Goal: Transaction & Acquisition: Book appointment/travel/reservation

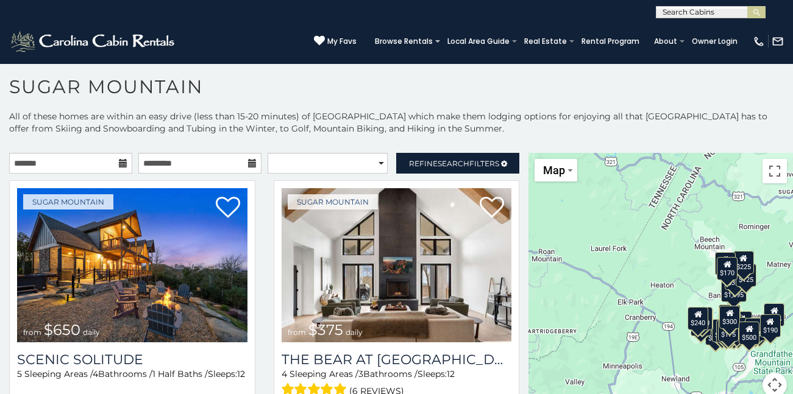
scroll to position [7, 0]
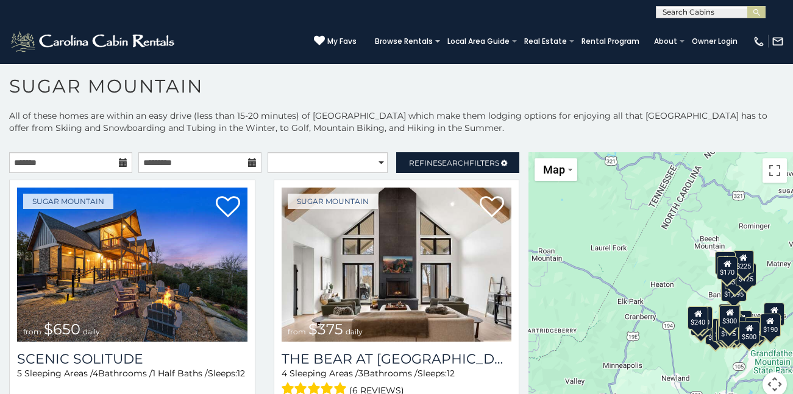
click at [273, 97] on h1 "Sugar Mountain" at bounding box center [396, 92] width 793 height 35
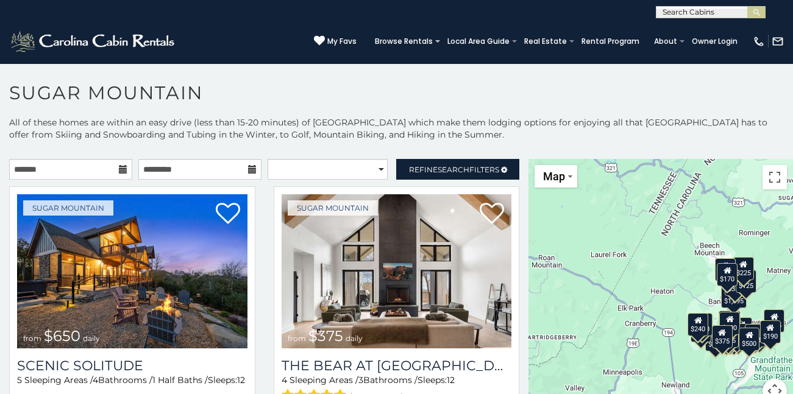
click at [517, 105] on h1 "Sugar Mountain" at bounding box center [396, 99] width 793 height 35
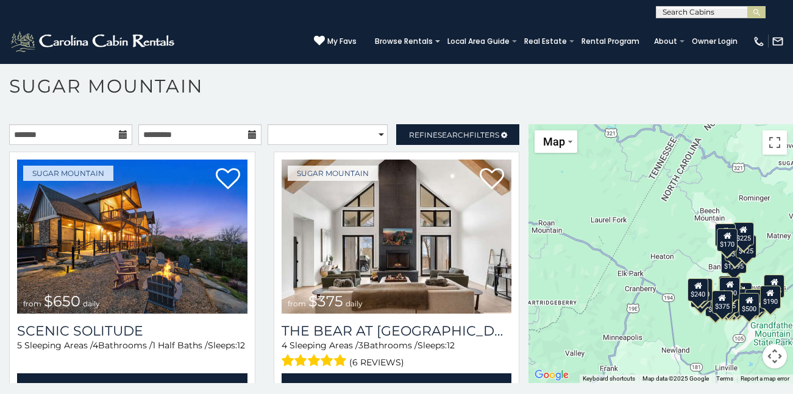
scroll to position [35, 0]
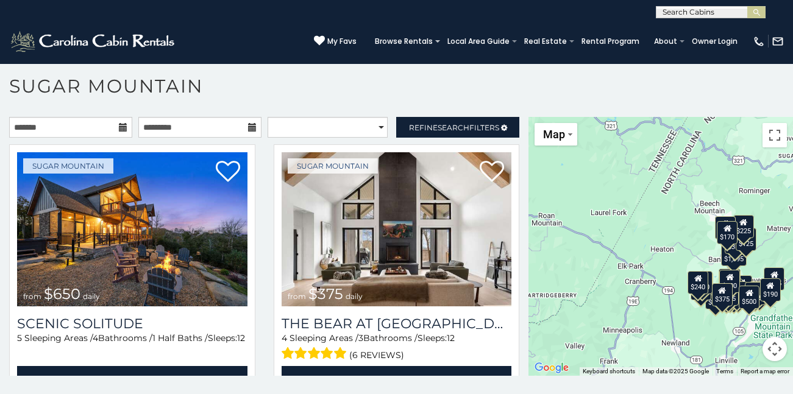
click at [400, 80] on h1 "Sugar Mountain" at bounding box center [396, 92] width 793 height 35
click at [312, 94] on h1 "Sugar Mountain" at bounding box center [396, 92] width 793 height 35
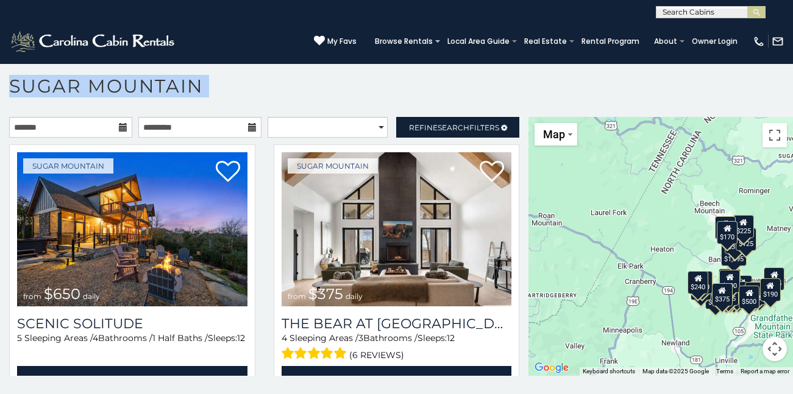
click at [312, 94] on h1 "Sugar Mountain" at bounding box center [396, 92] width 793 height 35
drag, startPoint x: 312, startPoint y: 94, endPoint x: 274, endPoint y: 96, distance: 37.8
click at [274, 96] on h1 "Sugar Mountain" at bounding box center [396, 92] width 793 height 35
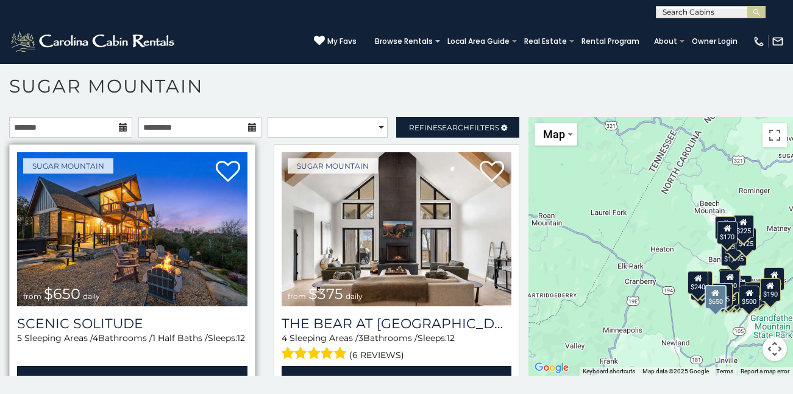
click at [173, 261] on img at bounding box center [132, 229] width 230 height 154
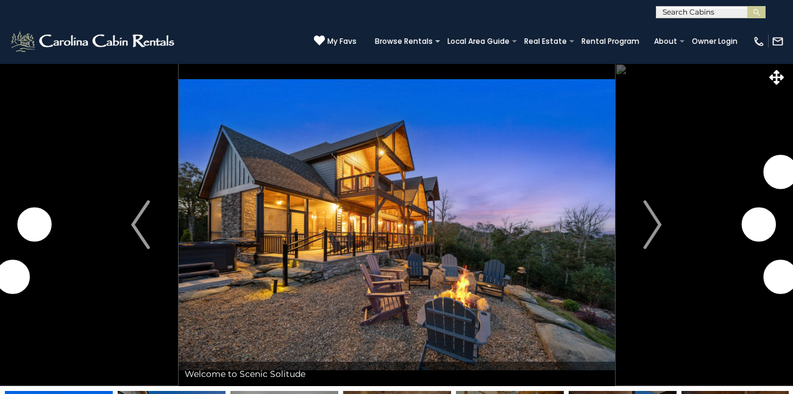
click at [652, 239] on img "Next" at bounding box center [652, 225] width 18 height 49
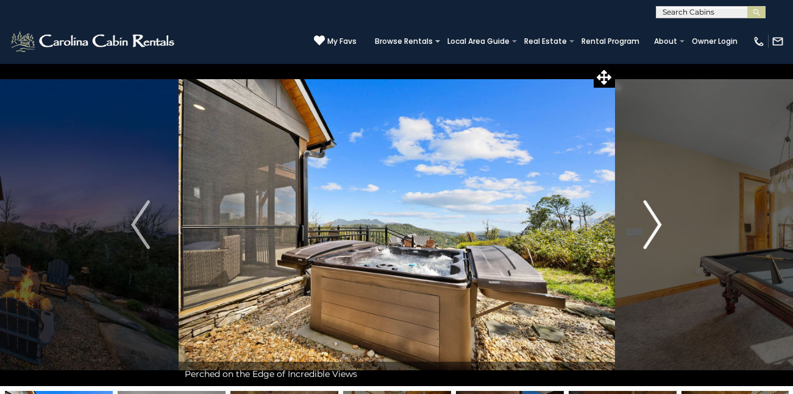
click at [650, 228] on img "Next" at bounding box center [652, 225] width 18 height 49
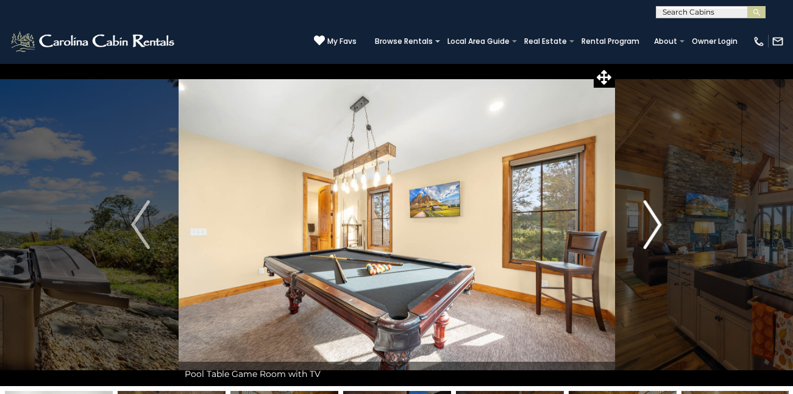
click at [650, 228] on img "Next" at bounding box center [652, 225] width 18 height 49
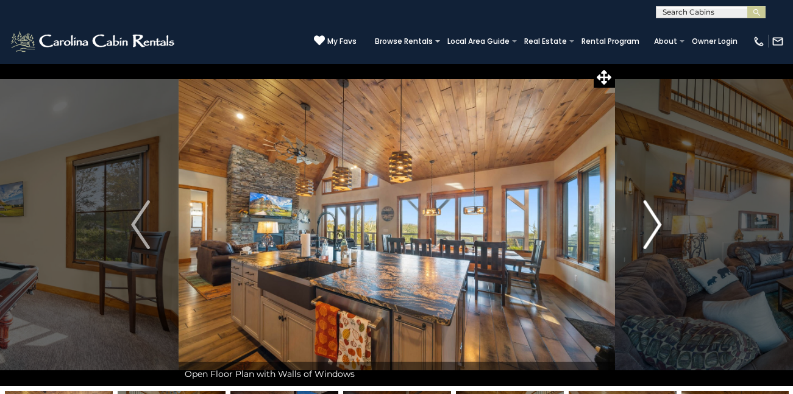
click at [650, 228] on img "Next" at bounding box center [652, 225] width 18 height 49
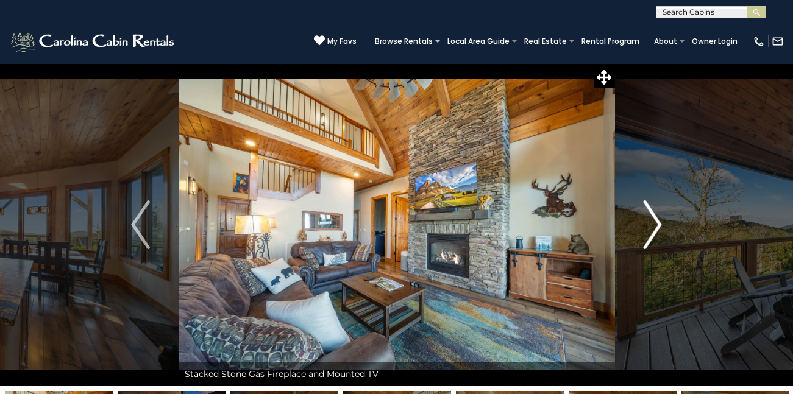
click at [650, 228] on img "Next" at bounding box center [652, 225] width 18 height 49
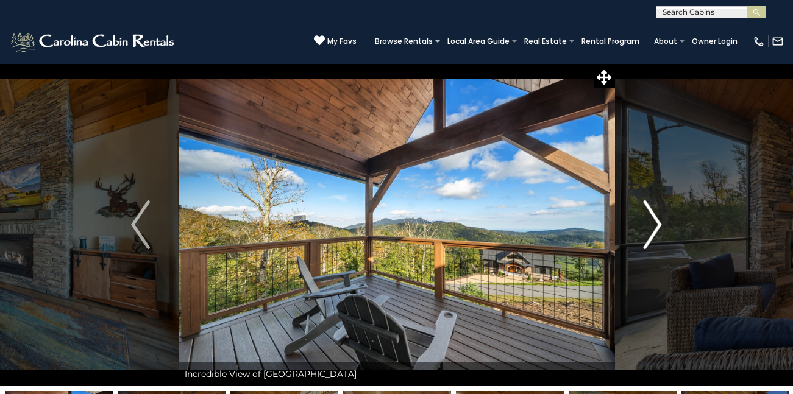
click at [650, 228] on img "Next" at bounding box center [652, 225] width 18 height 49
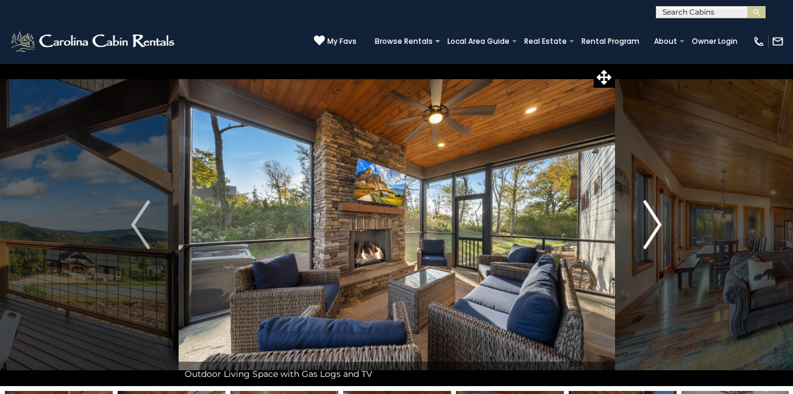
click at [650, 228] on img "Next" at bounding box center [652, 225] width 18 height 49
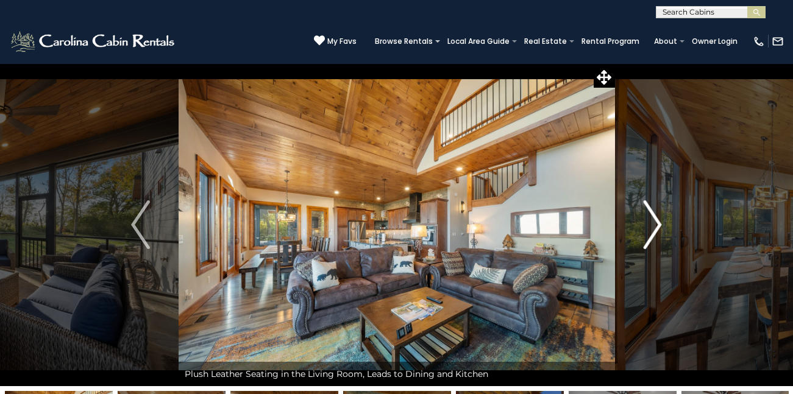
click at [650, 228] on img "Next" at bounding box center [652, 225] width 18 height 49
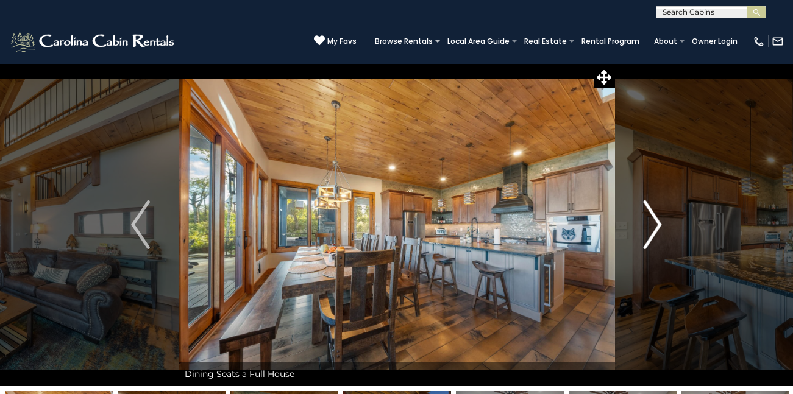
click at [650, 228] on img "Next" at bounding box center [652, 225] width 18 height 49
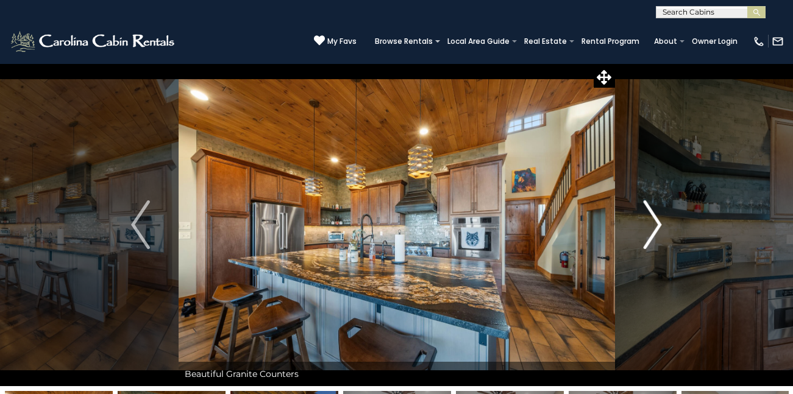
click at [650, 228] on img "Next" at bounding box center [652, 225] width 18 height 49
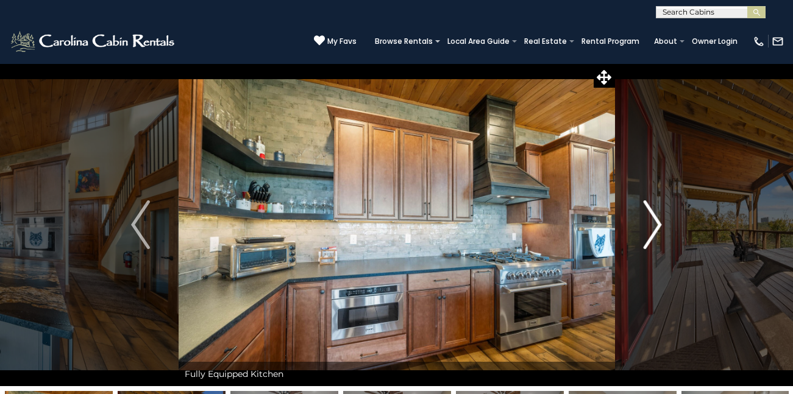
click at [650, 228] on img "Next" at bounding box center [652, 225] width 18 height 49
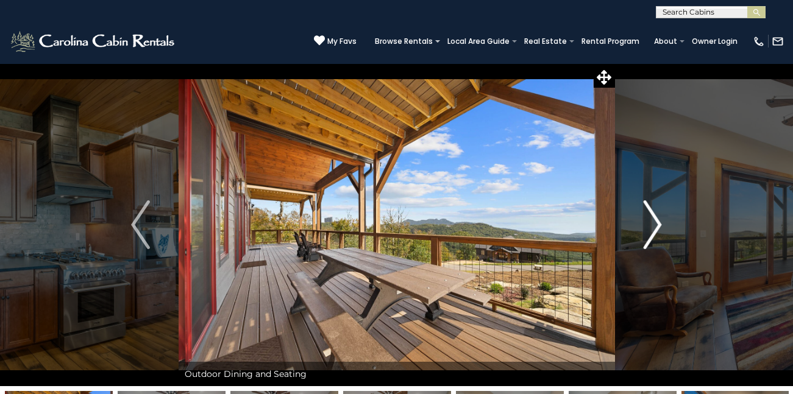
click at [650, 228] on img "Next" at bounding box center [652, 225] width 18 height 49
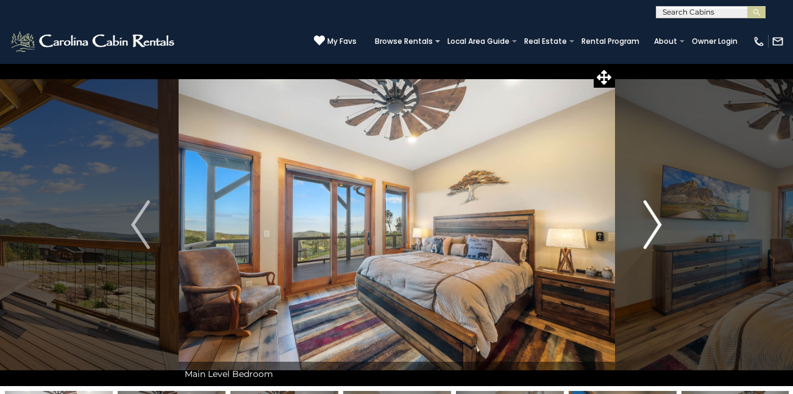
click at [655, 232] on img "Next" at bounding box center [652, 225] width 18 height 49
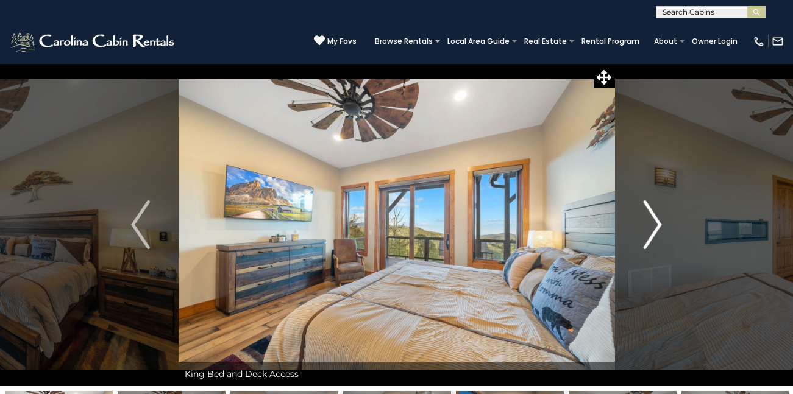
click at [655, 232] on img "Next" at bounding box center [652, 225] width 18 height 49
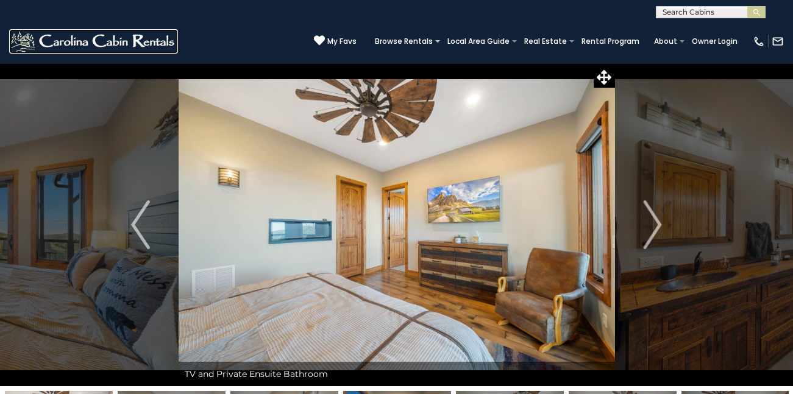
click at [88, 34] on img at bounding box center [93, 41] width 169 height 24
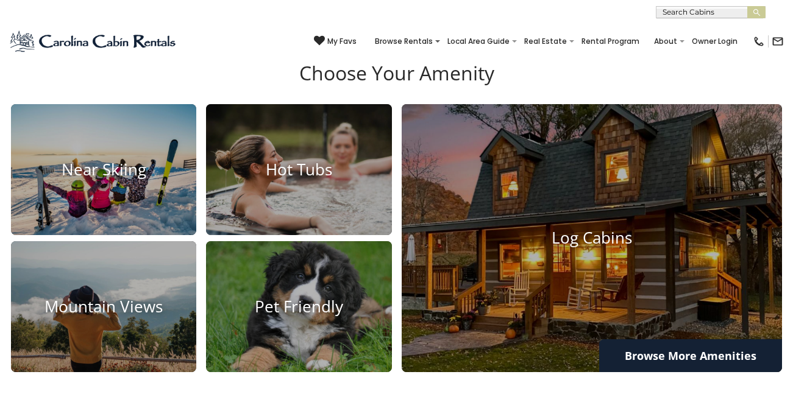
scroll to position [766, 0]
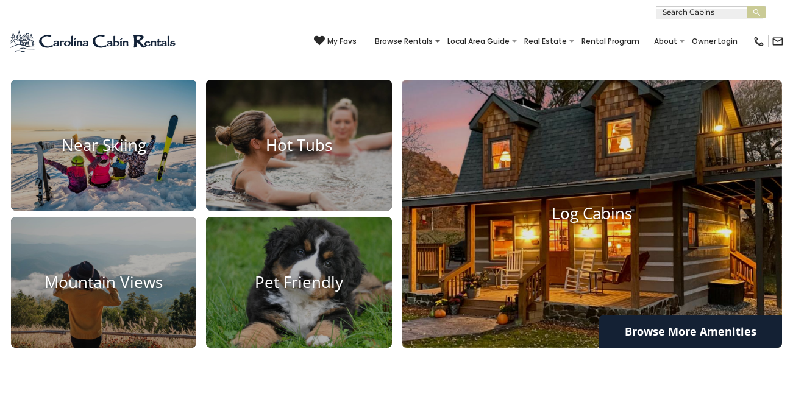
click at [577, 224] on h4 "Log Cabins" at bounding box center [592, 214] width 381 height 19
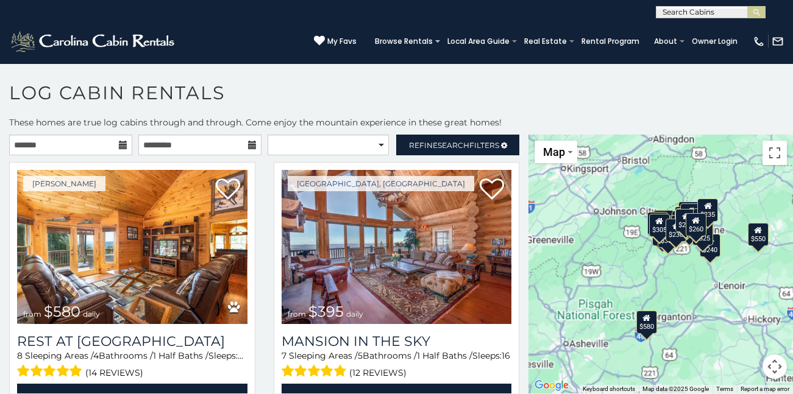
click at [591, 103] on h1 "Log Cabin Rentals" at bounding box center [396, 99] width 793 height 35
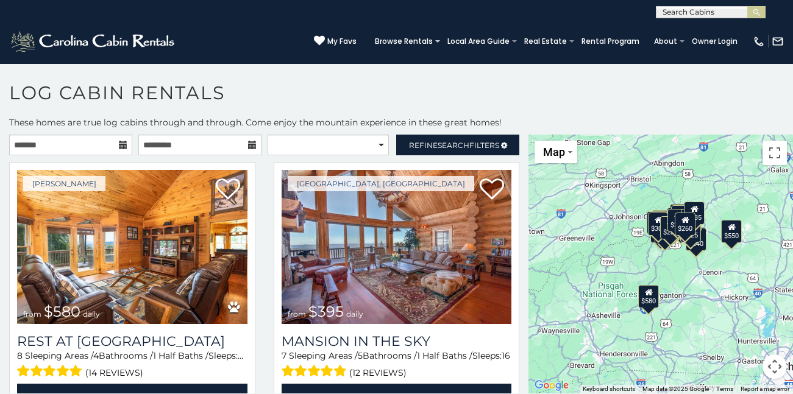
scroll to position [7, 0]
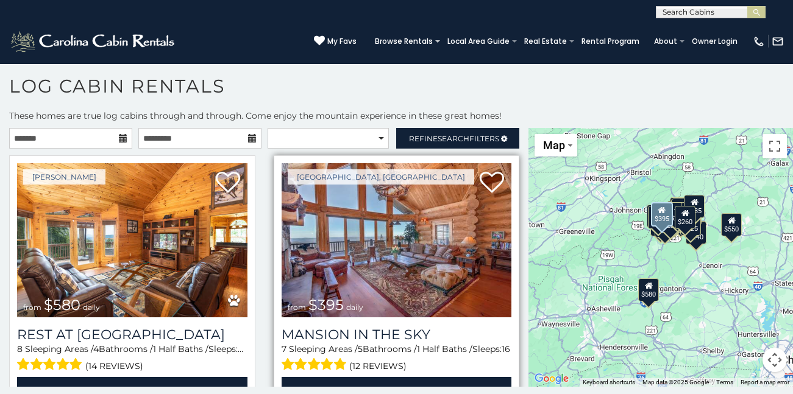
click at [394, 259] on img at bounding box center [397, 240] width 230 height 154
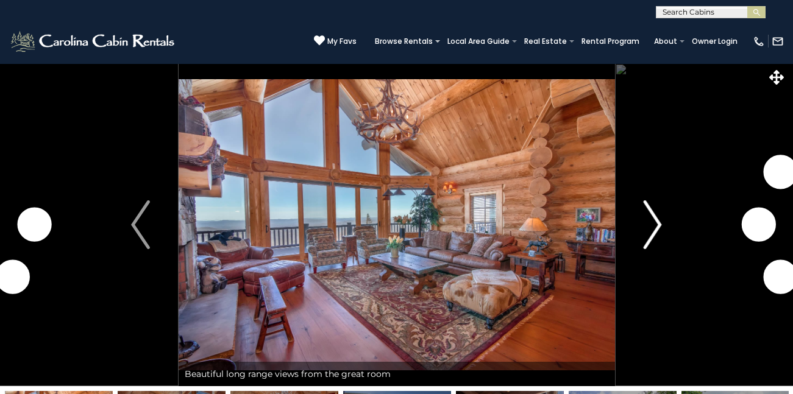
click at [657, 224] on img "Next" at bounding box center [652, 225] width 18 height 49
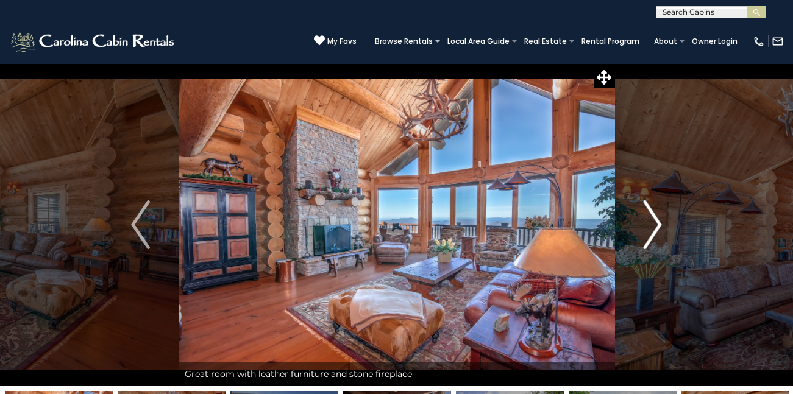
click at [657, 224] on img "Next" at bounding box center [652, 225] width 18 height 49
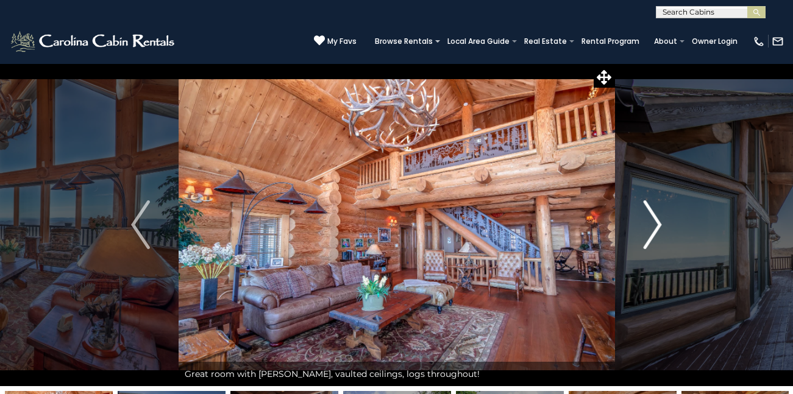
click at [657, 224] on img "Next" at bounding box center [652, 225] width 18 height 49
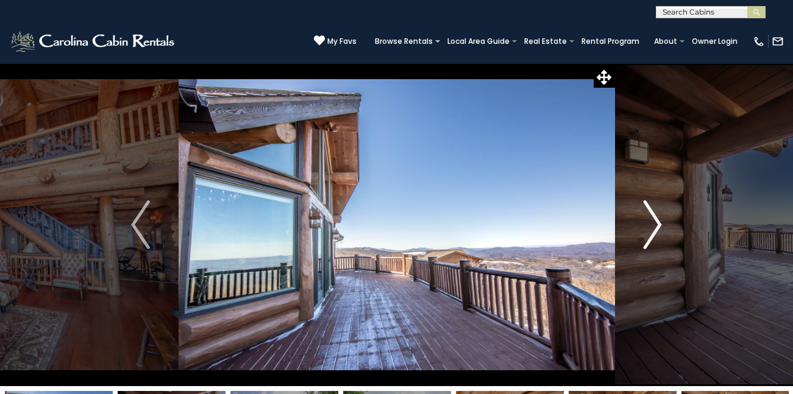
click at [657, 224] on img "Next" at bounding box center [652, 225] width 18 height 49
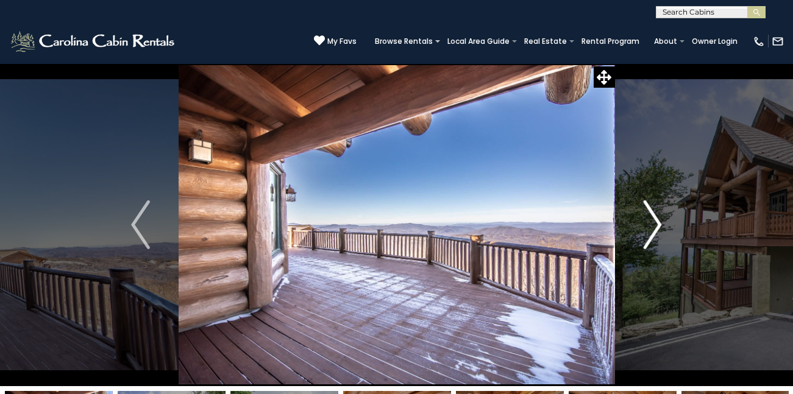
click at [657, 224] on img "Next" at bounding box center [652, 225] width 18 height 49
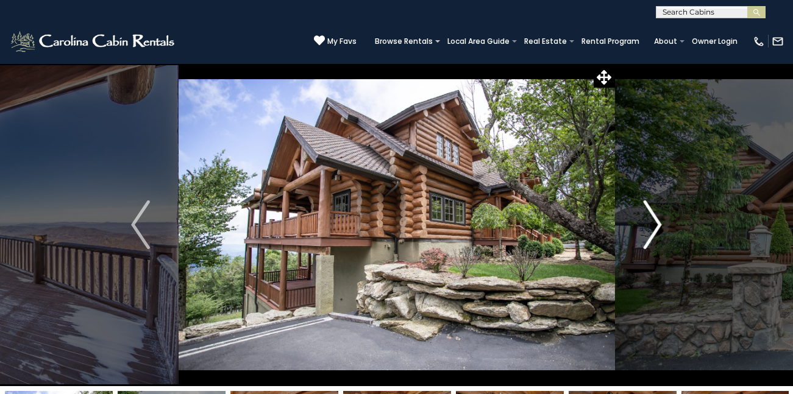
click at [657, 224] on img "Next" at bounding box center [652, 225] width 18 height 49
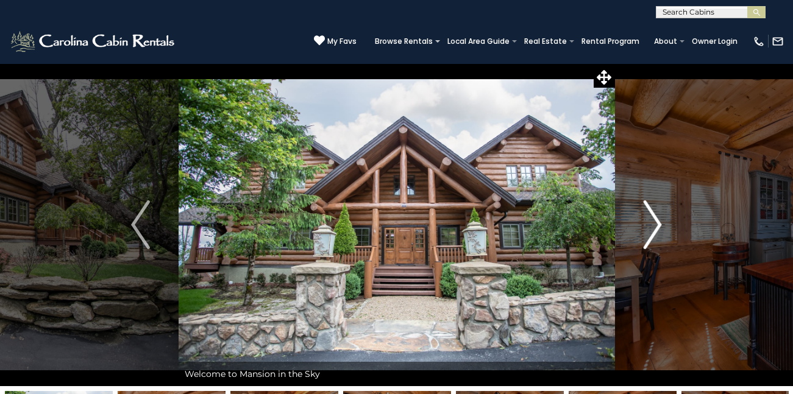
click at [657, 224] on img "Next" at bounding box center [652, 225] width 18 height 49
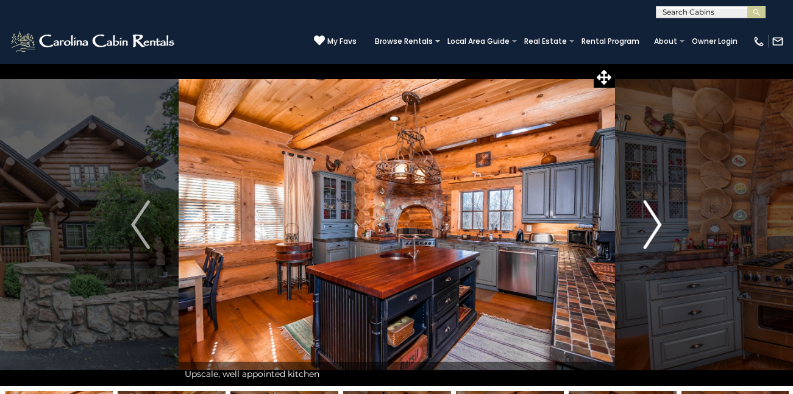
click at [657, 224] on img "Next" at bounding box center [652, 225] width 18 height 49
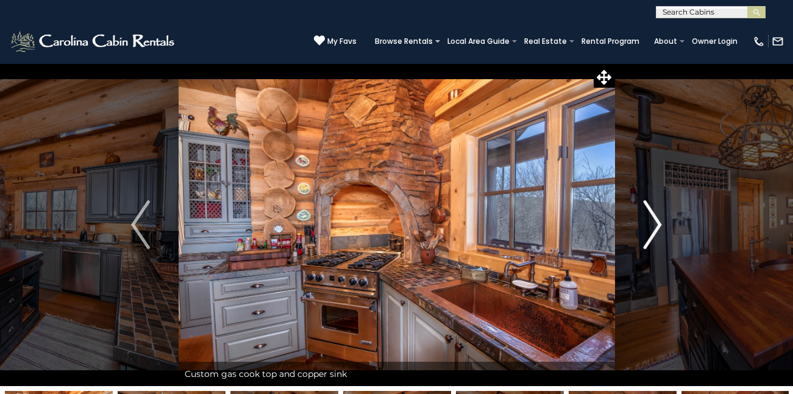
click at [657, 224] on img "Next" at bounding box center [652, 225] width 18 height 49
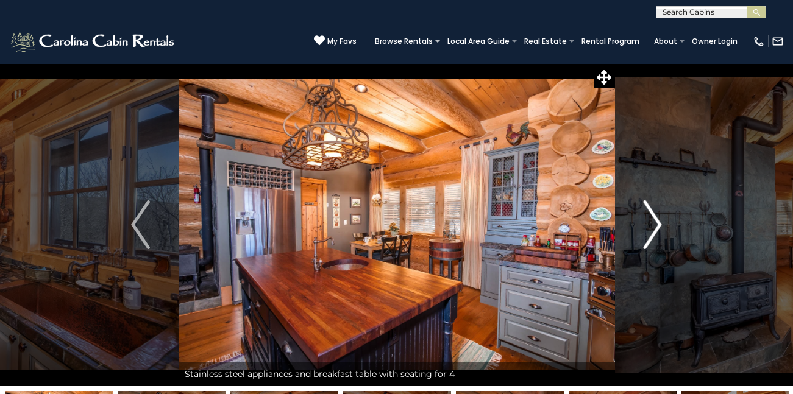
click at [657, 224] on img "Next" at bounding box center [652, 225] width 18 height 49
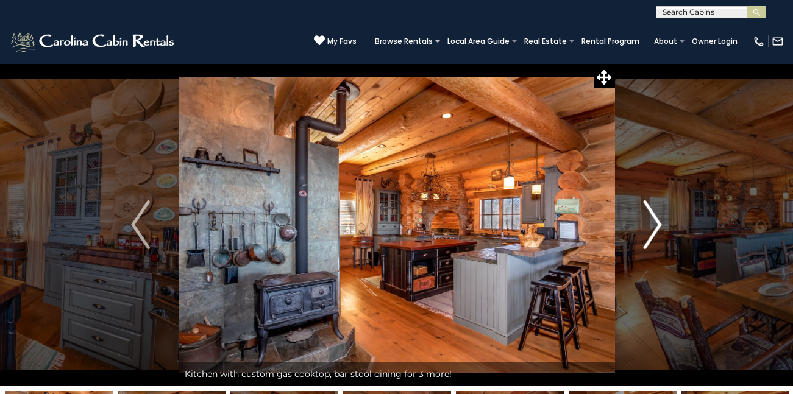
click at [657, 224] on img "Next" at bounding box center [652, 225] width 18 height 49
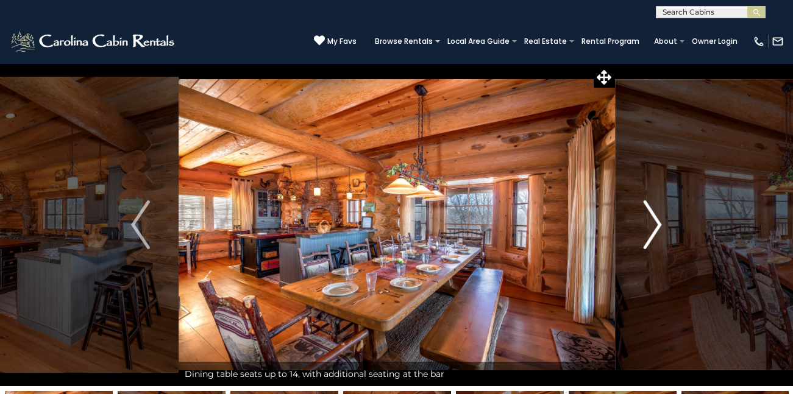
click at [657, 224] on img "Next" at bounding box center [652, 225] width 18 height 49
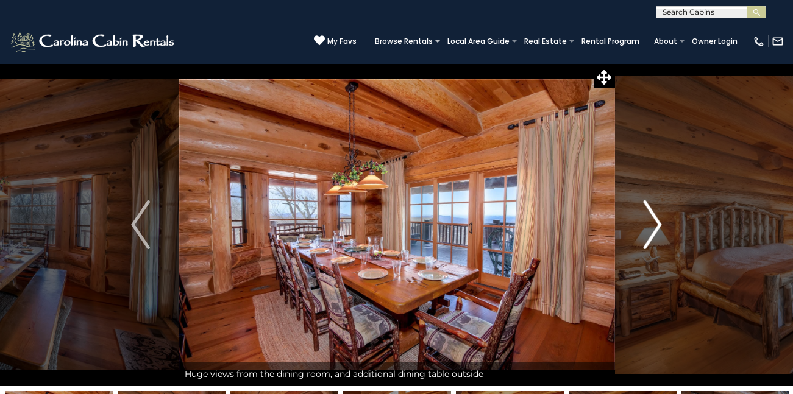
click at [657, 224] on img "Next" at bounding box center [652, 225] width 18 height 49
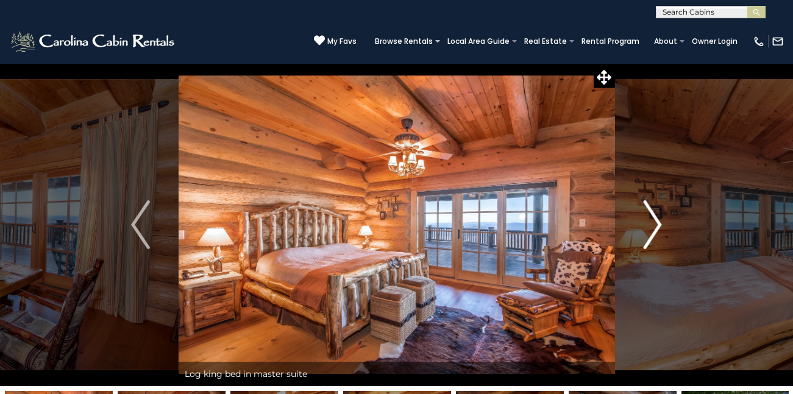
click at [657, 224] on img "Next" at bounding box center [652, 225] width 18 height 49
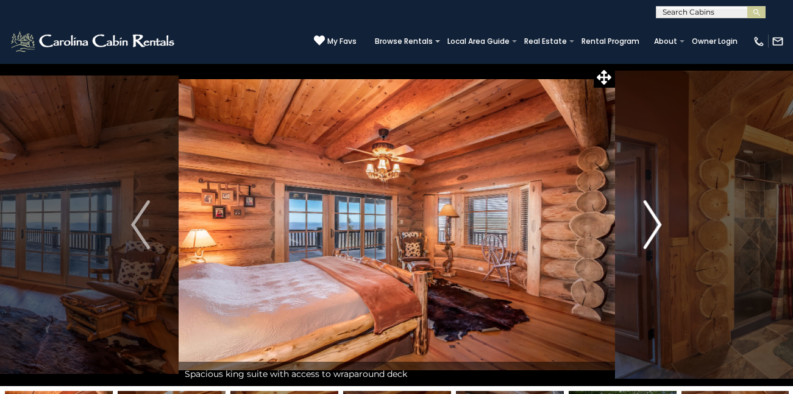
click at [657, 224] on img "Next" at bounding box center [652, 225] width 18 height 49
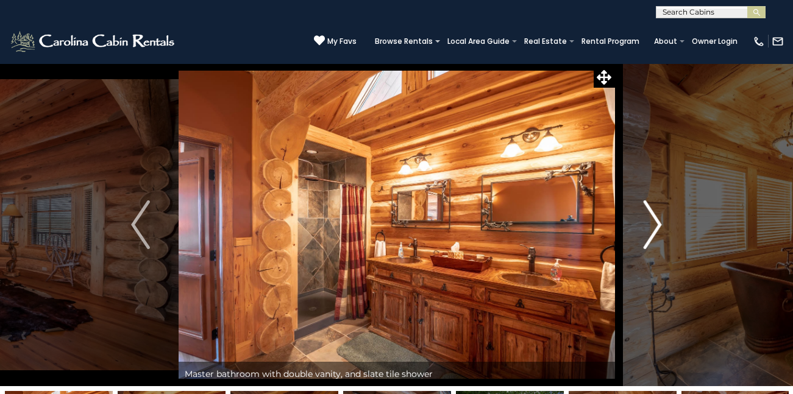
click at [657, 224] on img "Next" at bounding box center [652, 225] width 18 height 49
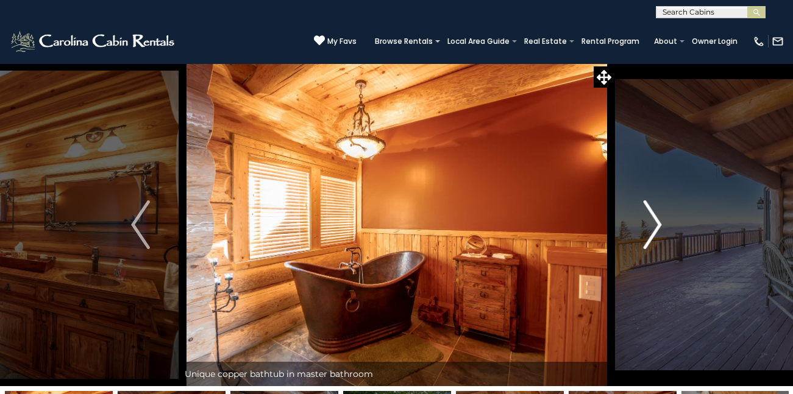
click at [657, 224] on img "Next" at bounding box center [652, 225] width 18 height 49
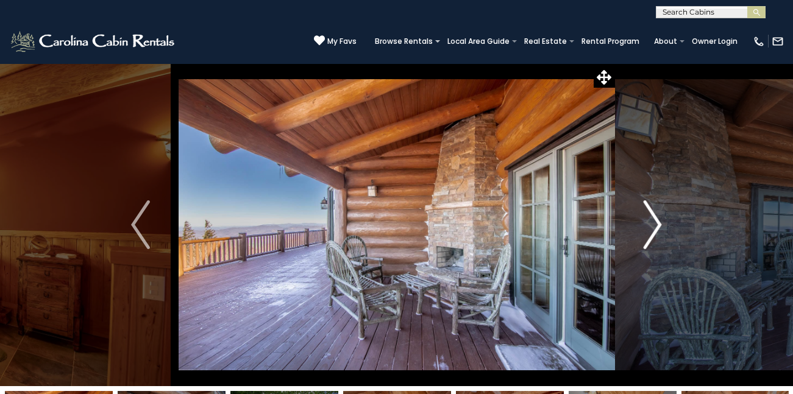
click at [657, 224] on img "Next" at bounding box center [652, 225] width 18 height 49
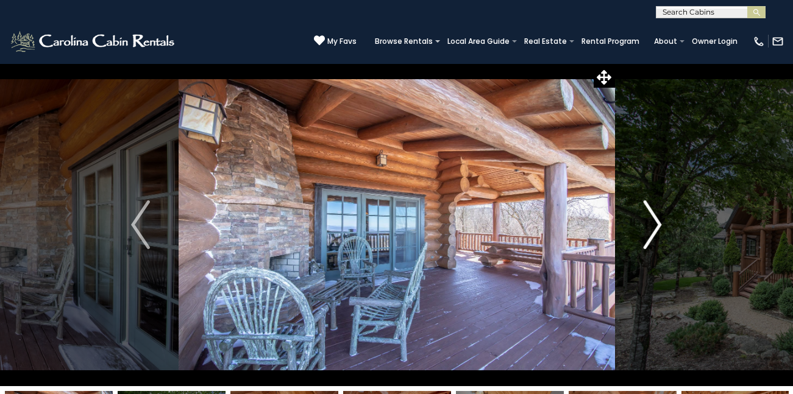
click at [657, 224] on img "Next" at bounding box center [652, 225] width 18 height 49
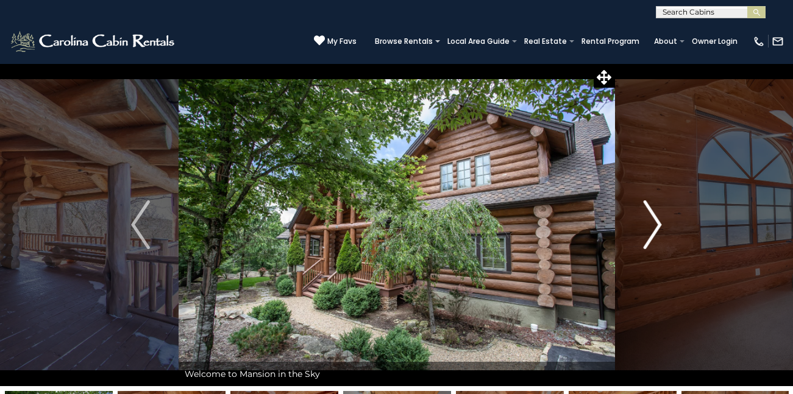
click at [657, 224] on img "Next" at bounding box center [652, 225] width 18 height 49
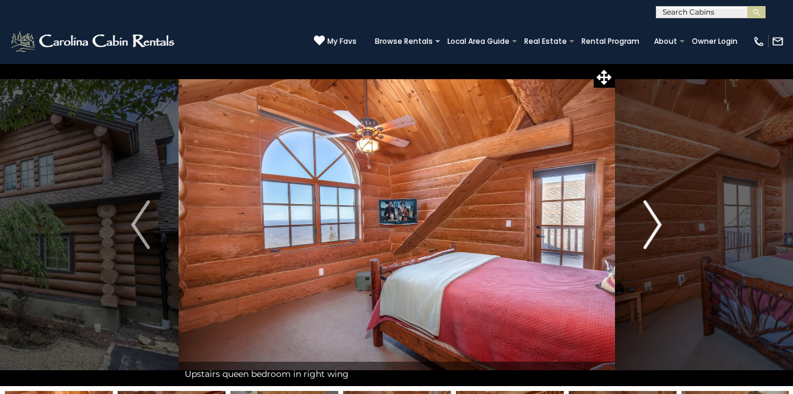
click at [657, 224] on img "Next" at bounding box center [652, 225] width 18 height 49
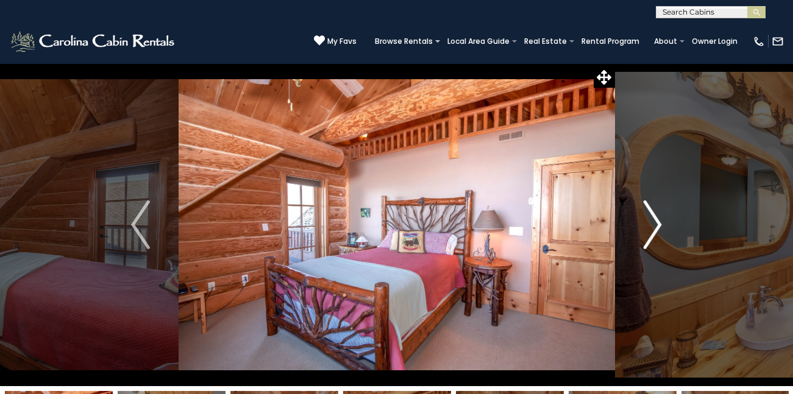
click at [657, 224] on img "Next" at bounding box center [652, 225] width 18 height 49
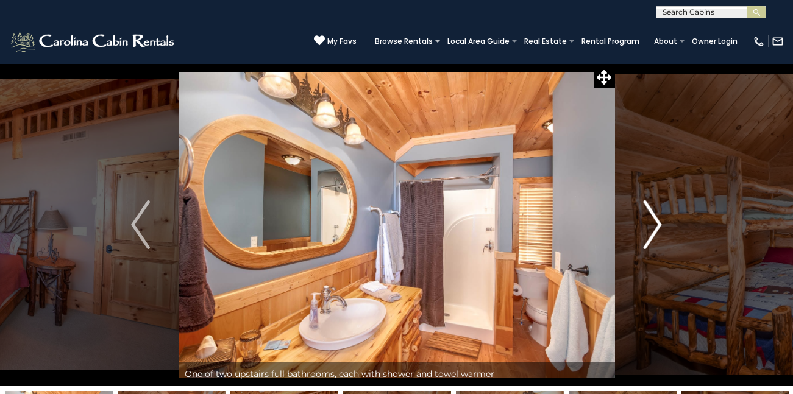
click at [657, 224] on img "Next" at bounding box center [652, 225] width 18 height 49
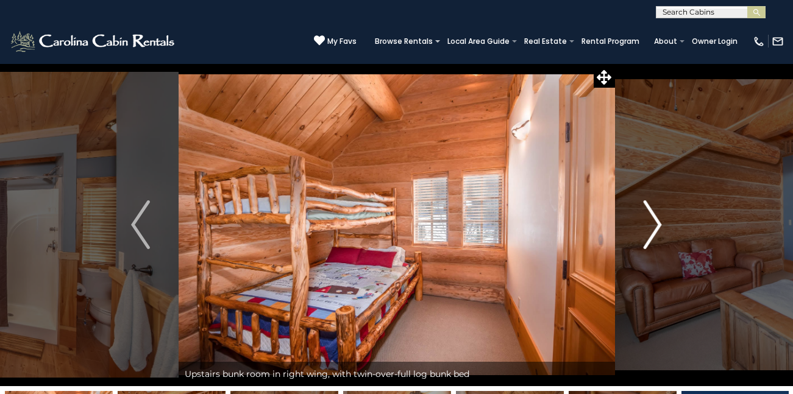
click at [657, 224] on img "Next" at bounding box center [652, 225] width 18 height 49
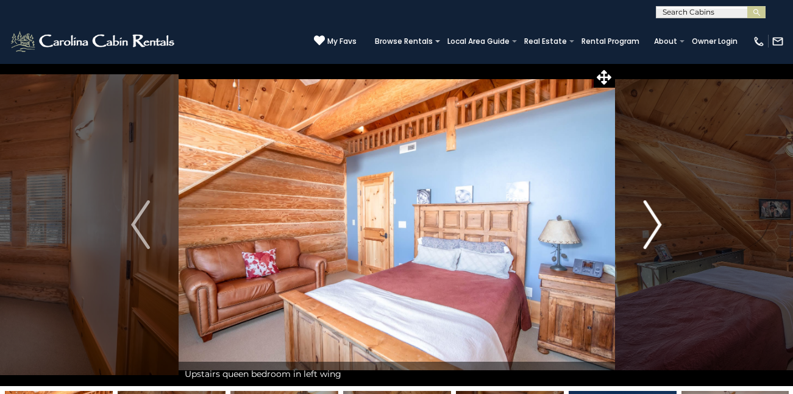
click at [657, 224] on img "Next" at bounding box center [652, 225] width 18 height 49
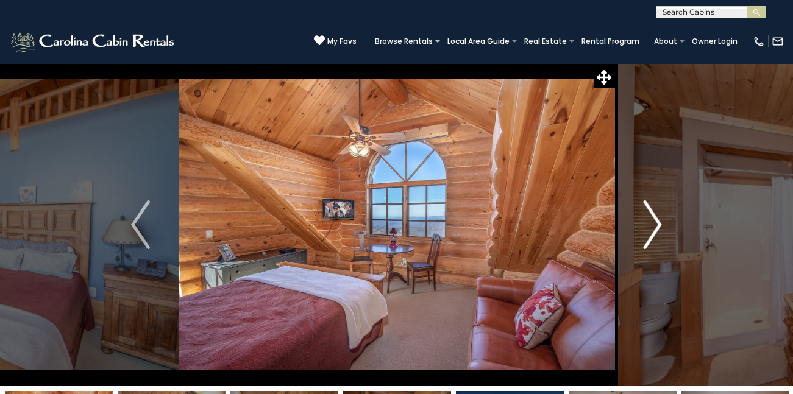
click at [657, 224] on img "Next" at bounding box center [652, 225] width 18 height 49
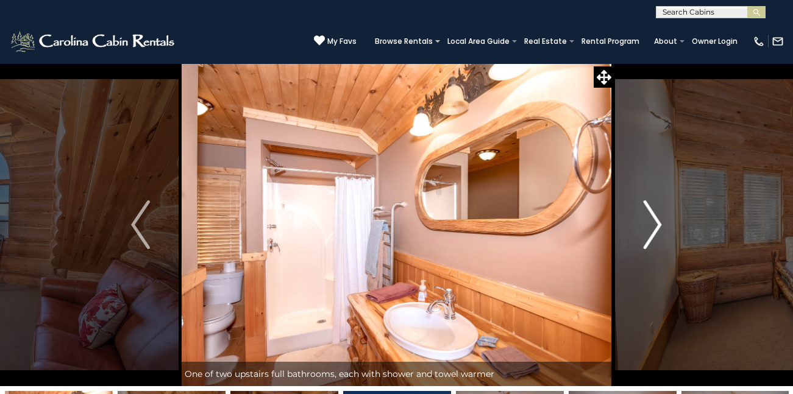
click at [657, 224] on img "Next" at bounding box center [652, 225] width 18 height 49
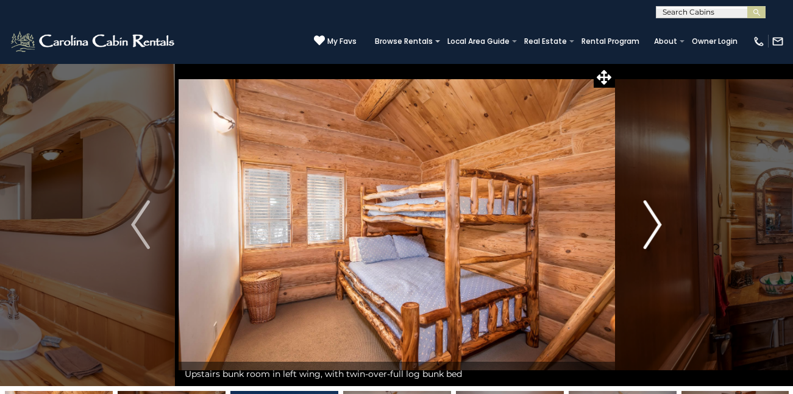
click at [656, 222] on img "Next" at bounding box center [652, 225] width 18 height 49
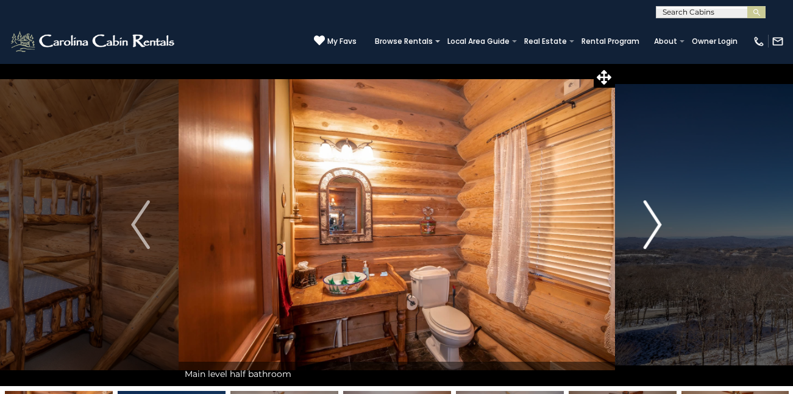
click at [656, 222] on img "Next" at bounding box center [652, 225] width 18 height 49
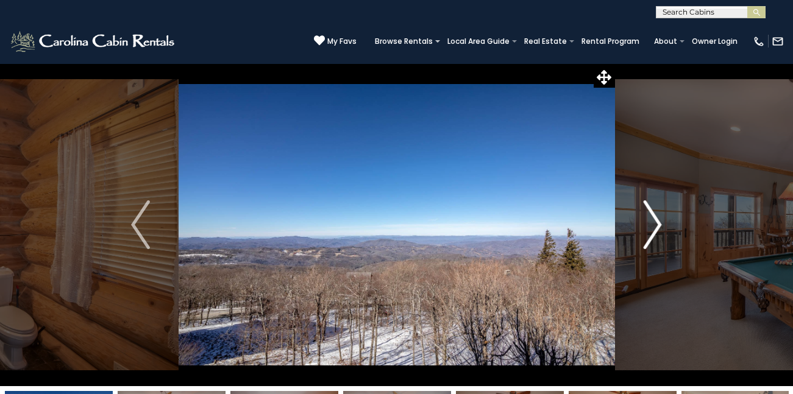
click at [656, 222] on img "Next" at bounding box center [652, 225] width 18 height 49
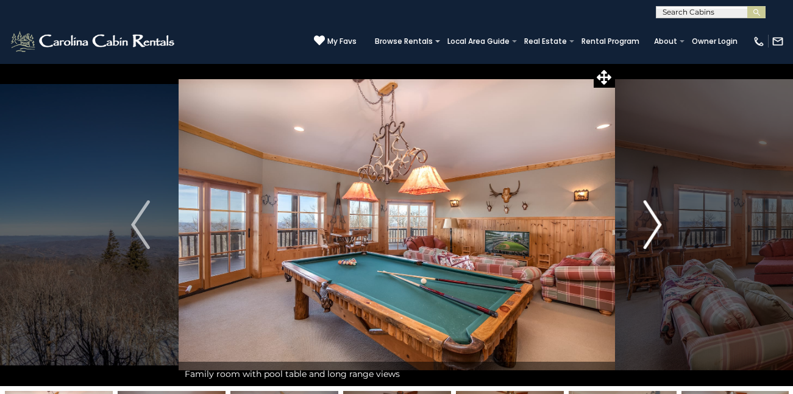
click at [656, 222] on img "Next" at bounding box center [652, 225] width 18 height 49
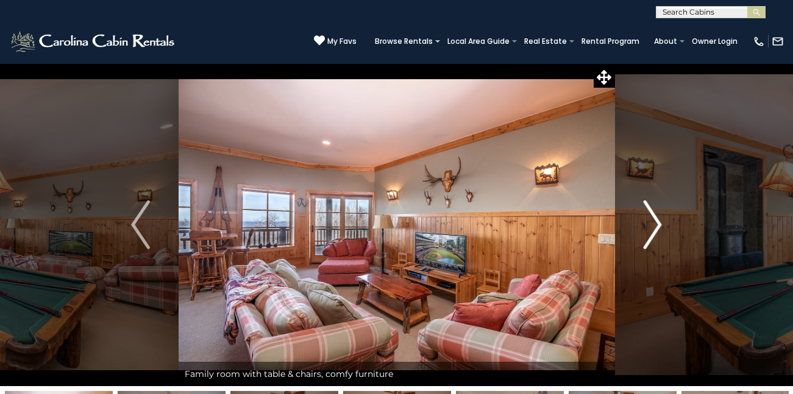
click at [656, 222] on img "Next" at bounding box center [652, 225] width 18 height 49
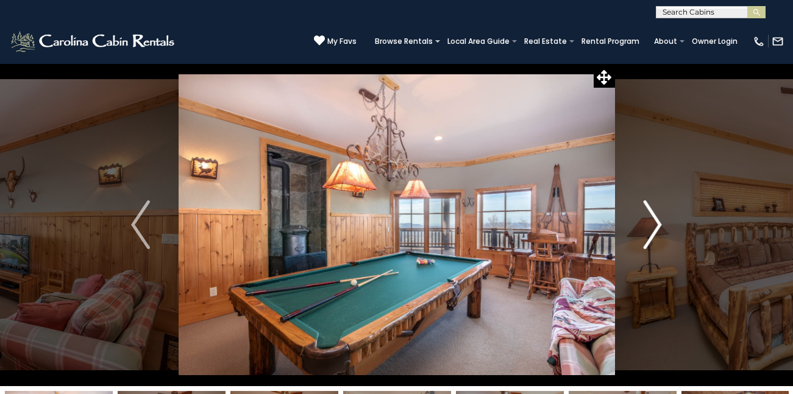
click at [656, 219] on img "Next" at bounding box center [652, 225] width 18 height 49
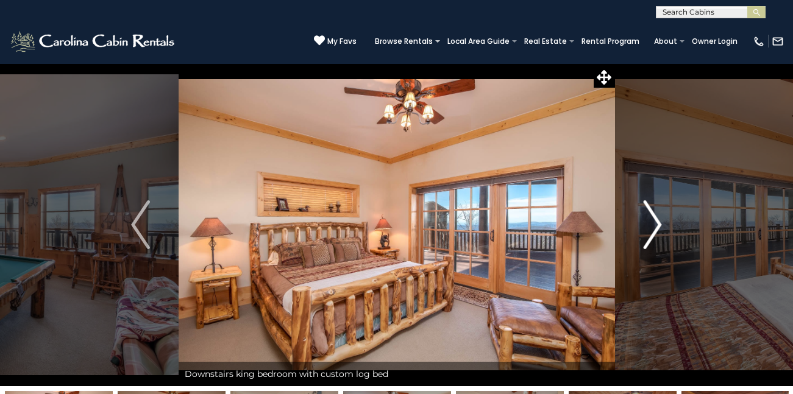
click at [656, 219] on img "Next" at bounding box center [652, 225] width 18 height 49
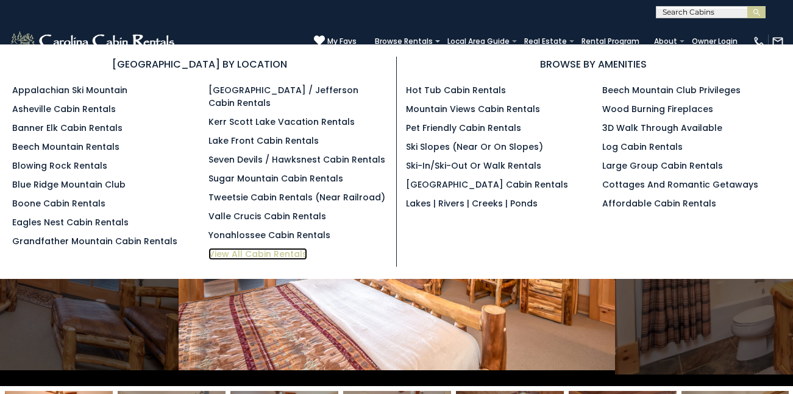
click at [260, 248] on link "View All Cabin Rentals" at bounding box center [257, 254] width 99 height 12
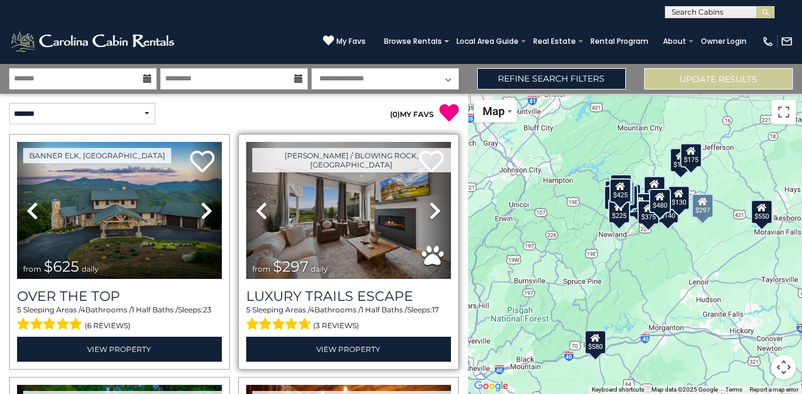
click at [429, 206] on icon at bounding box center [435, 211] width 12 height 20
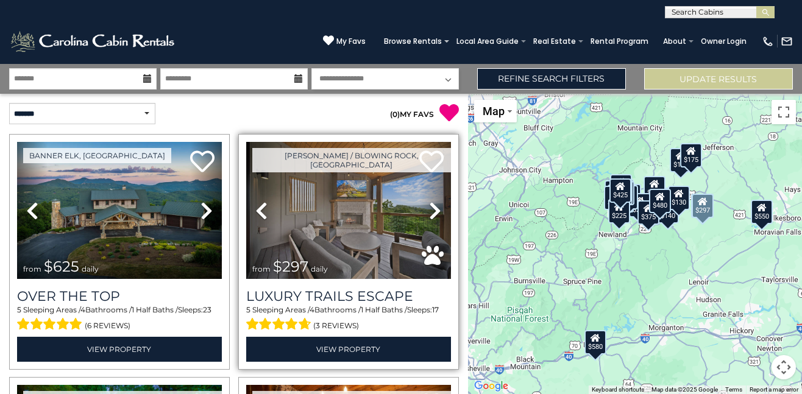
click at [429, 206] on icon at bounding box center [435, 211] width 12 height 20
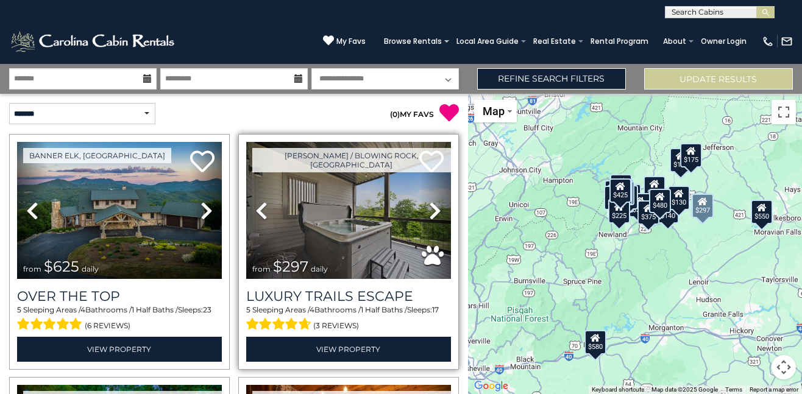
click at [429, 206] on icon at bounding box center [435, 211] width 12 height 20
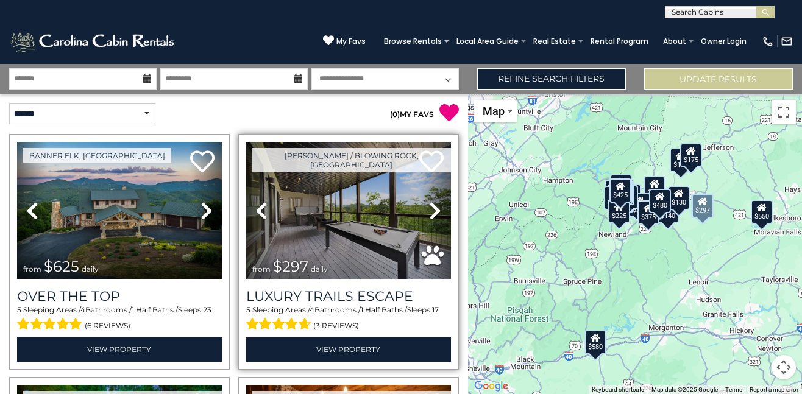
click at [429, 206] on icon at bounding box center [435, 211] width 12 height 20
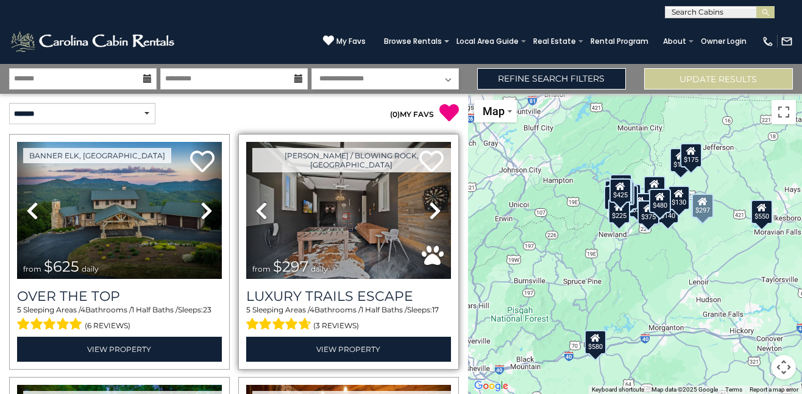
click at [429, 206] on icon at bounding box center [435, 211] width 12 height 20
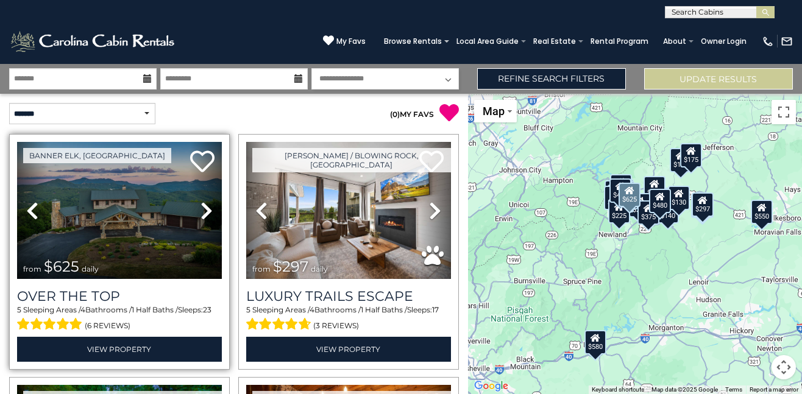
click at [201, 208] on icon at bounding box center [207, 211] width 12 height 20
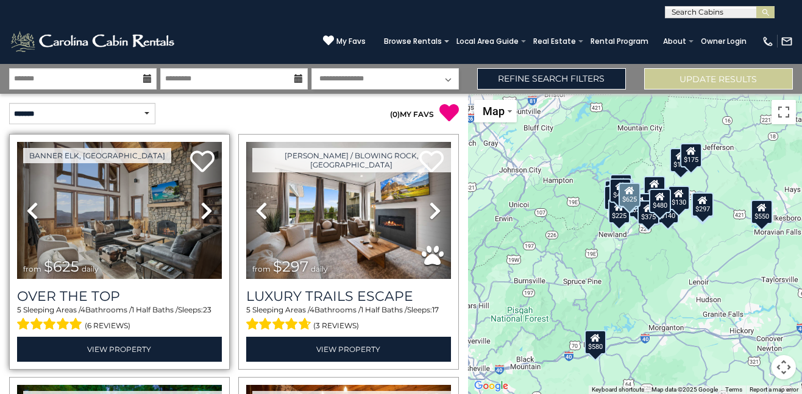
click at [201, 208] on icon at bounding box center [207, 211] width 12 height 20
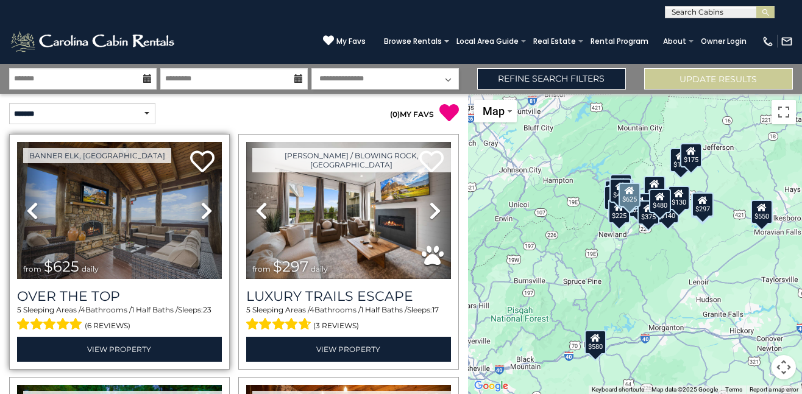
click at [201, 208] on icon at bounding box center [207, 211] width 12 height 20
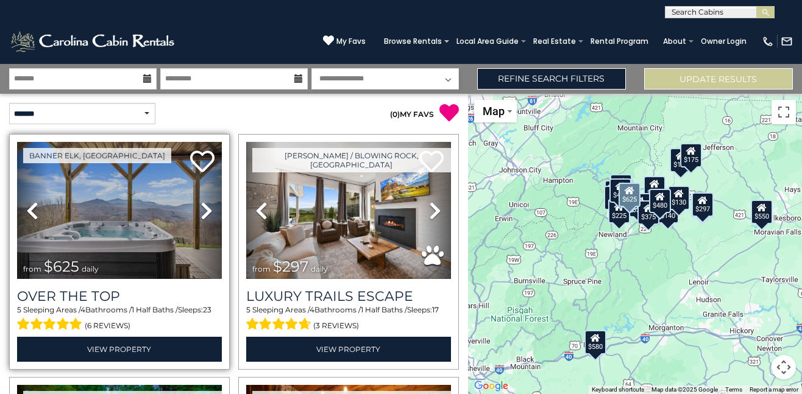
click at [201, 208] on icon at bounding box center [207, 211] width 12 height 20
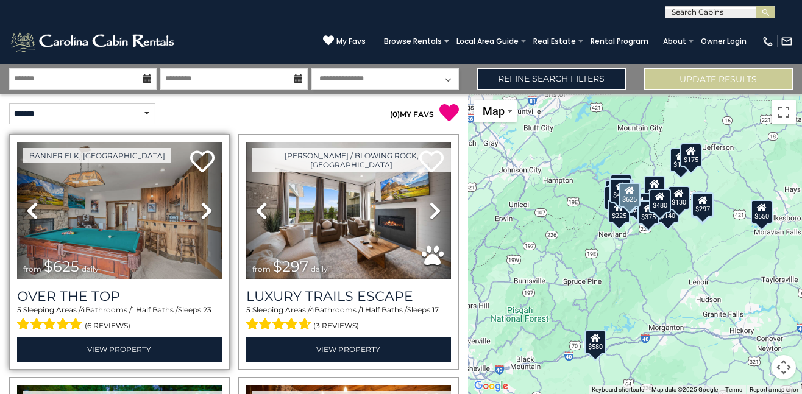
click at [201, 208] on icon at bounding box center [207, 211] width 12 height 20
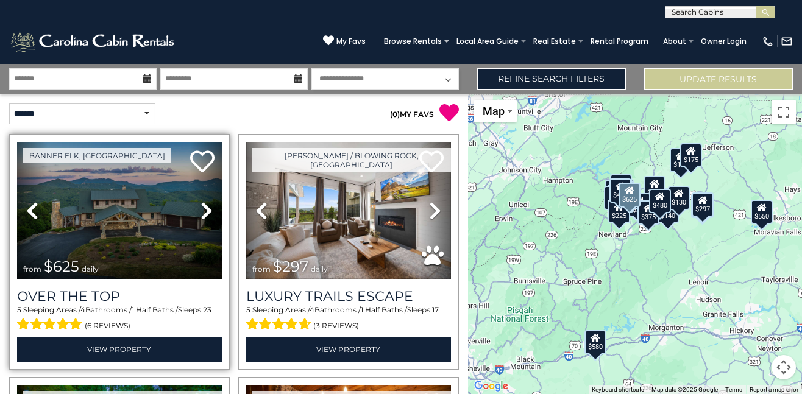
click at [201, 208] on icon at bounding box center [207, 211] width 12 height 20
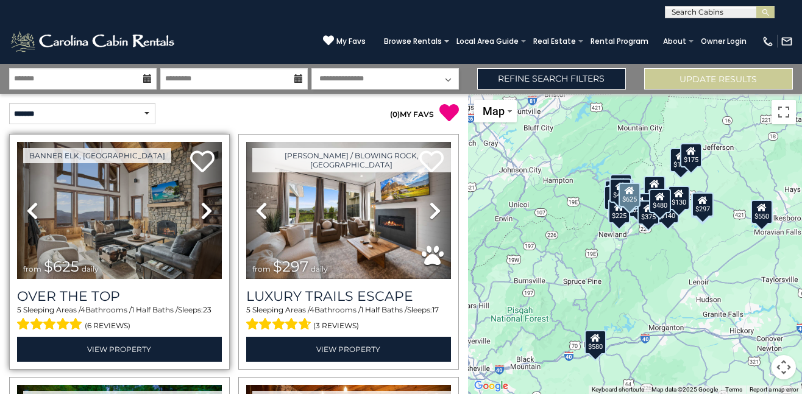
click at [201, 208] on icon at bounding box center [207, 211] width 12 height 20
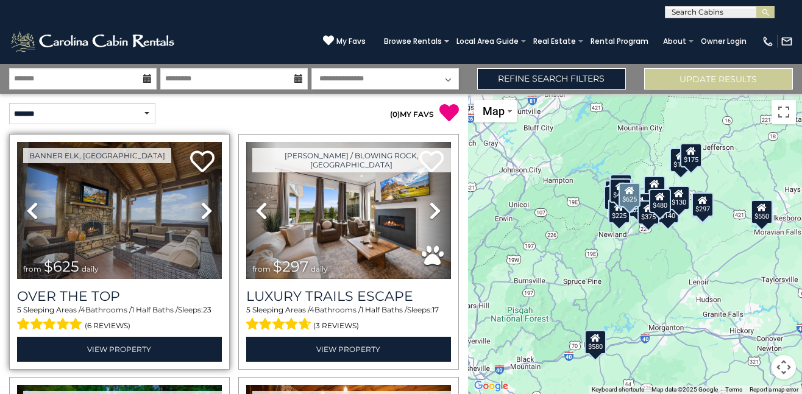
click at [201, 208] on icon at bounding box center [207, 211] width 12 height 20
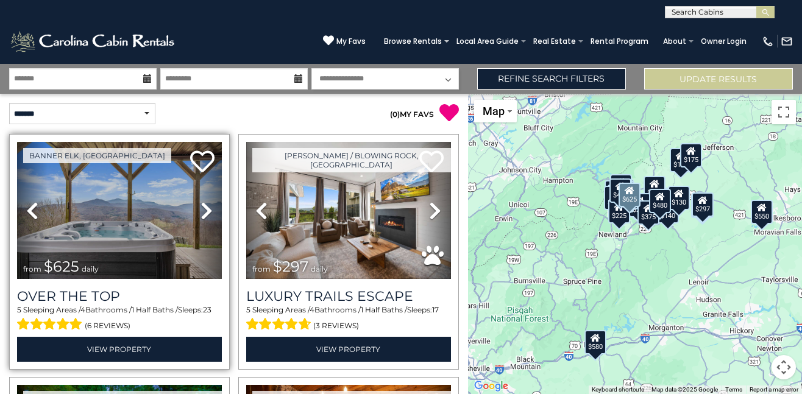
click at [201, 208] on icon at bounding box center [207, 211] width 12 height 20
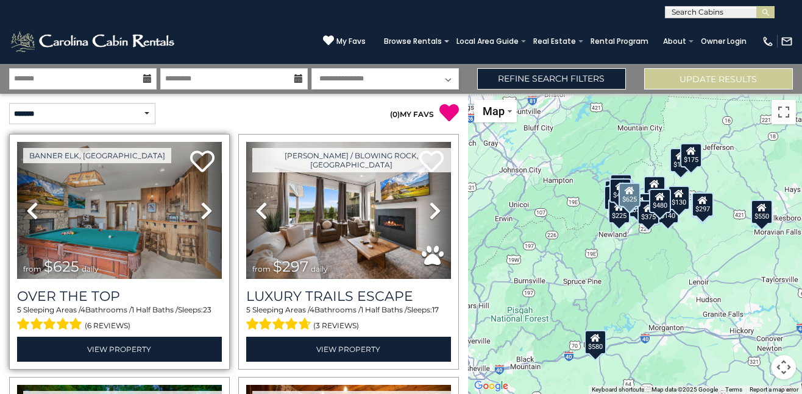
click at [201, 208] on icon at bounding box center [207, 211] width 12 height 20
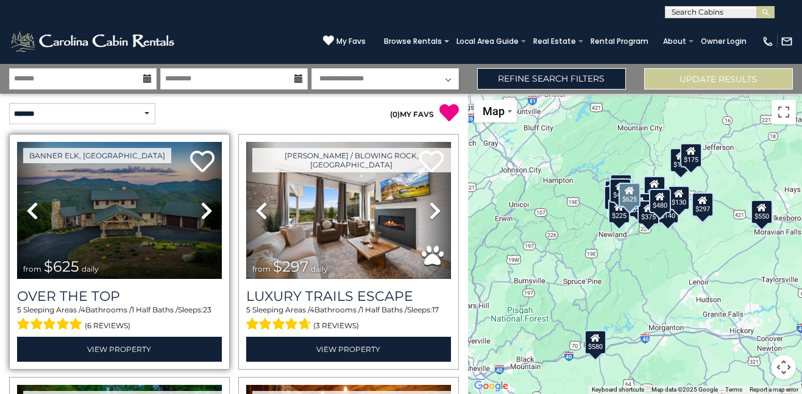
click at [201, 208] on icon at bounding box center [207, 211] width 12 height 20
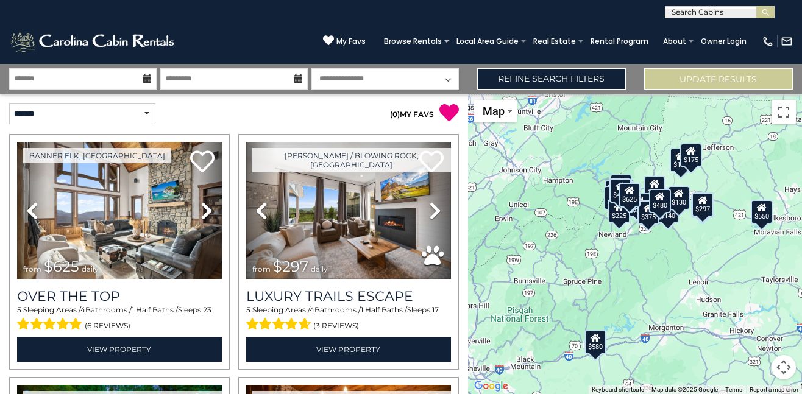
click at [282, 114] on p "( 0 ) MY FAVS" at bounding box center [346, 113] width 225 height 20
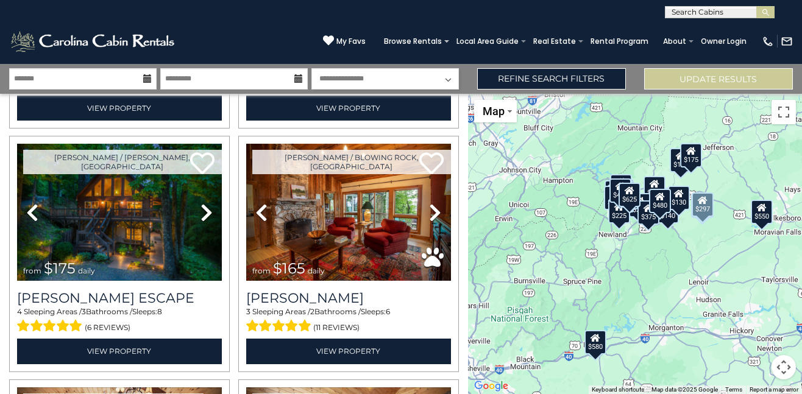
scroll to position [244, 0]
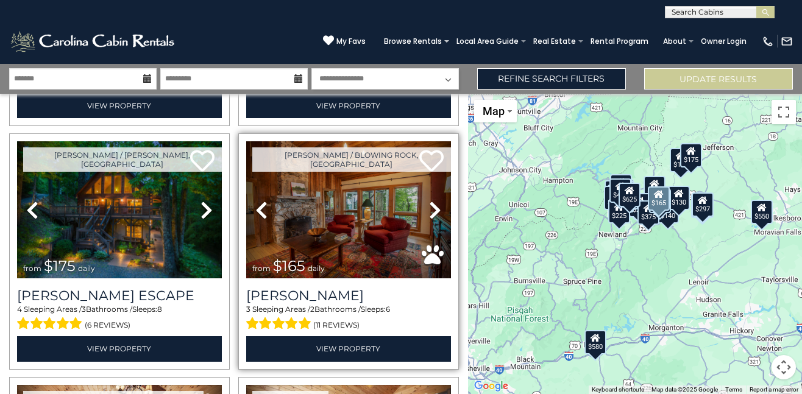
click at [430, 207] on icon at bounding box center [435, 211] width 12 height 20
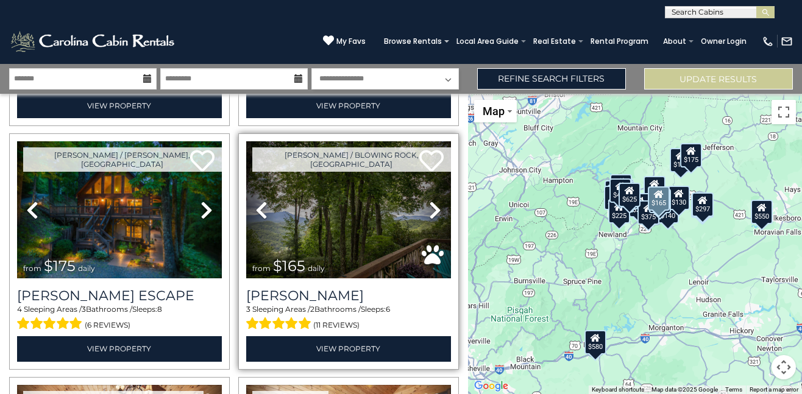
click at [430, 207] on icon at bounding box center [435, 211] width 12 height 20
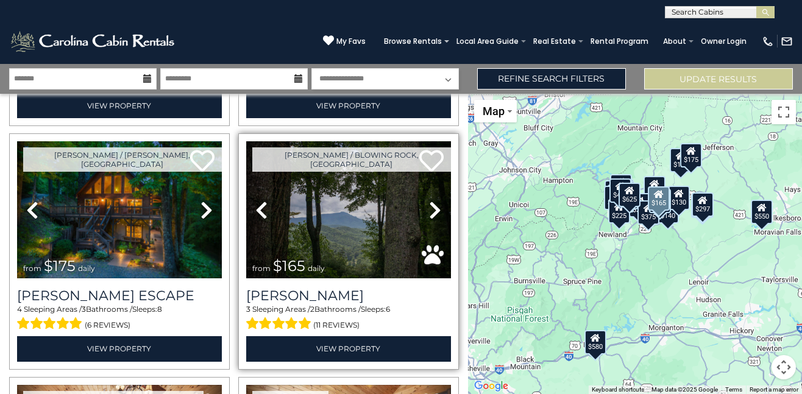
click at [430, 207] on icon at bounding box center [435, 211] width 12 height 20
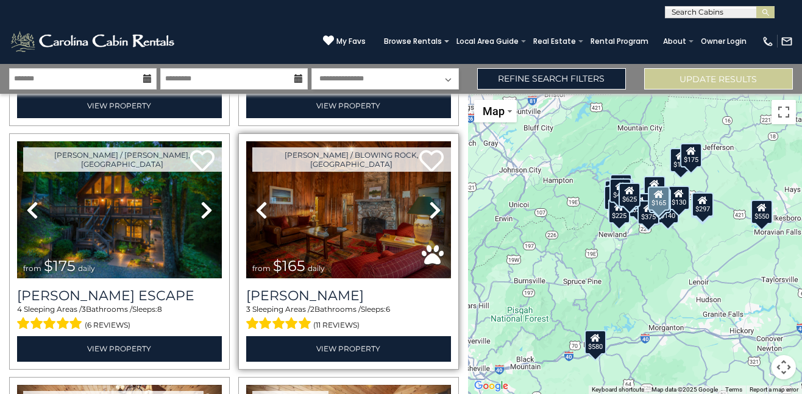
click at [430, 207] on icon at bounding box center [435, 211] width 12 height 20
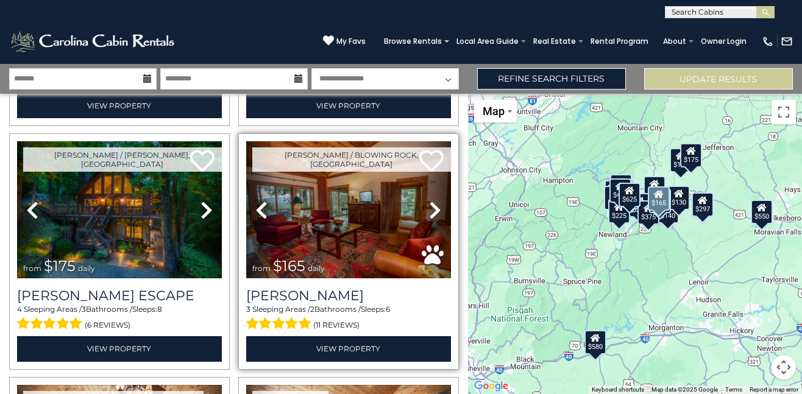
click at [430, 207] on icon at bounding box center [435, 211] width 12 height 20
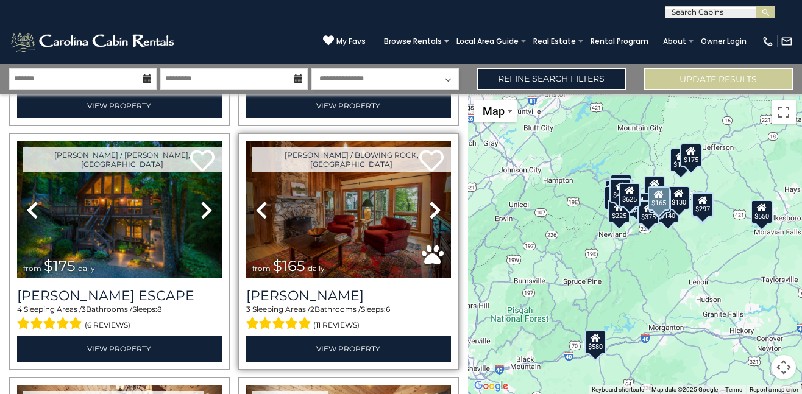
click at [430, 207] on icon at bounding box center [435, 211] width 12 height 20
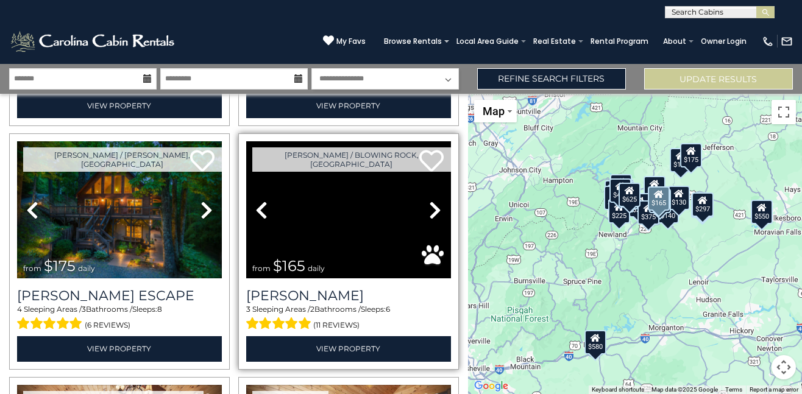
click at [430, 207] on icon at bounding box center [435, 211] width 12 height 20
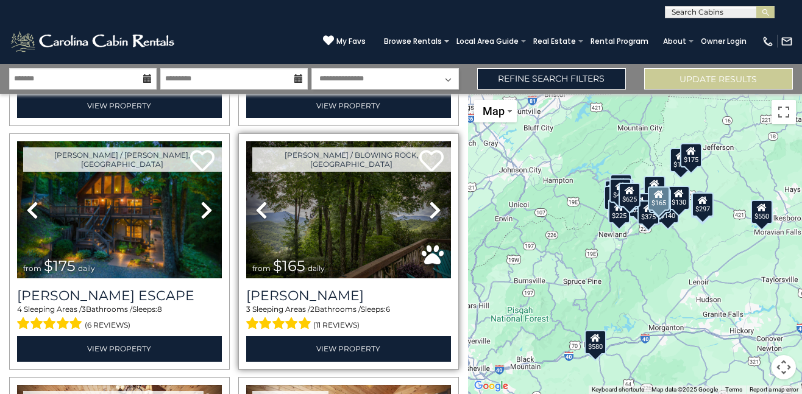
click at [430, 207] on icon at bounding box center [435, 211] width 12 height 20
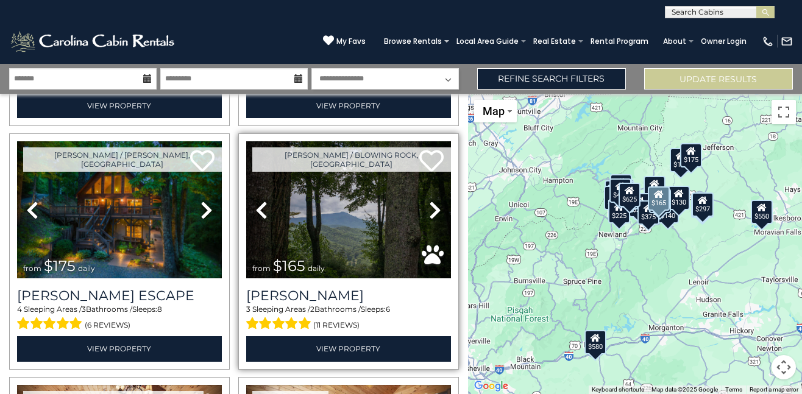
click at [430, 207] on icon at bounding box center [435, 211] width 12 height 20
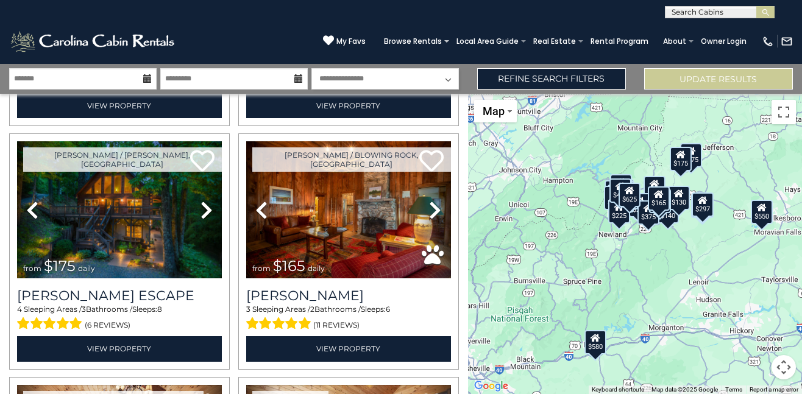
click at [274, 25] on div "[PHONE_NUMBER] My Favs Browse Rentals Local Area Guide Activities & Attractions…" at bounding box center [401, 41] width 802 height 46
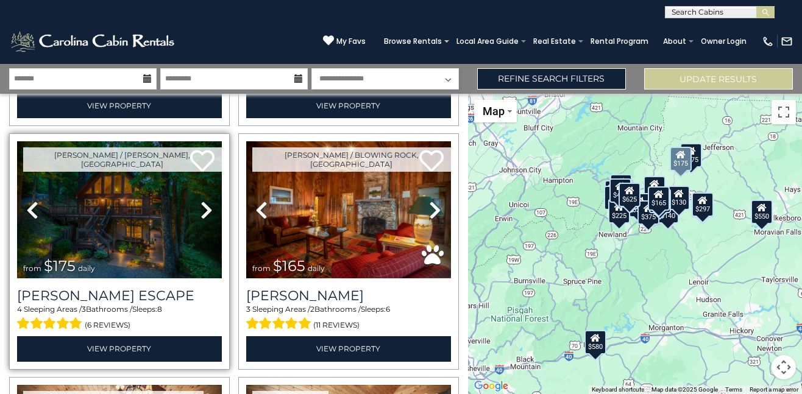
click at [204, 212] on icon at bounding box center [207, 211] width 12 height 20
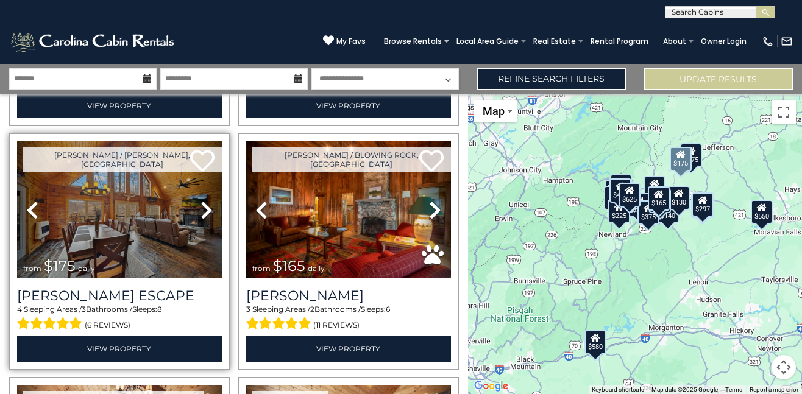
click at [204, 212] on icon at bounding box center [207, 211] width 12 height 20
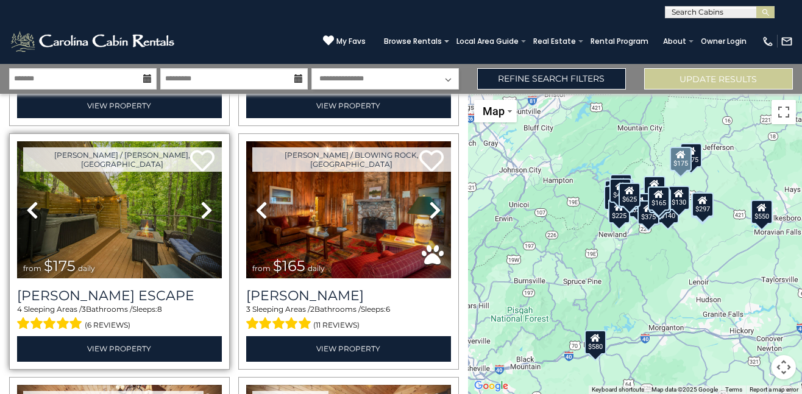
click at [204, 212] on icon at bounding box center [207, 211] width 12 height 20
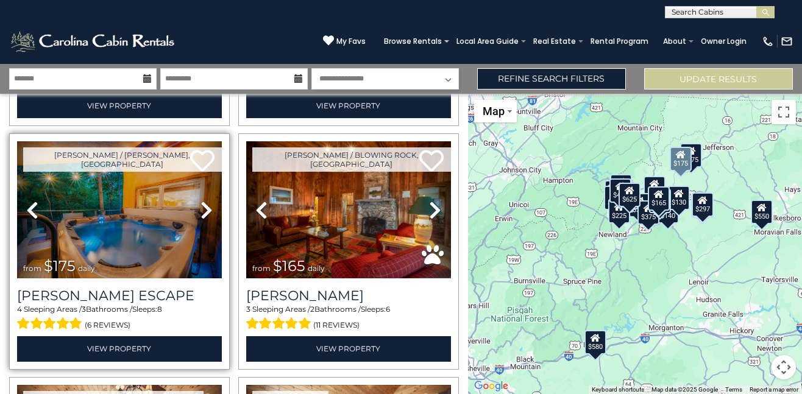
click at [204, 212] on icon at bounding box center [207, 211] width 12 height 20
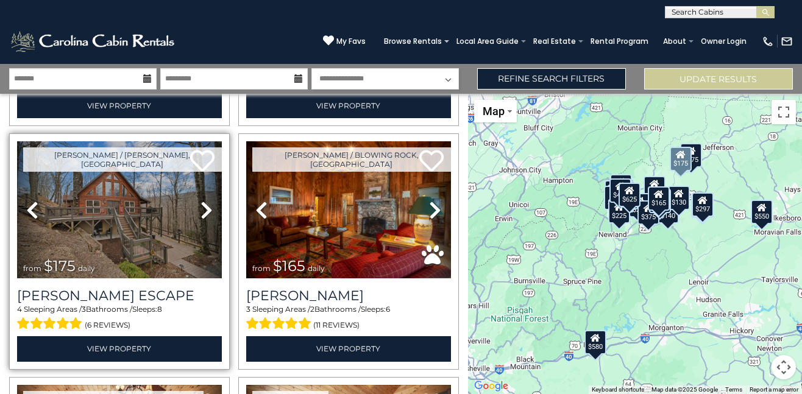
click at [204, 212] on icon at bounding box center [207, 211] width 12 height 20
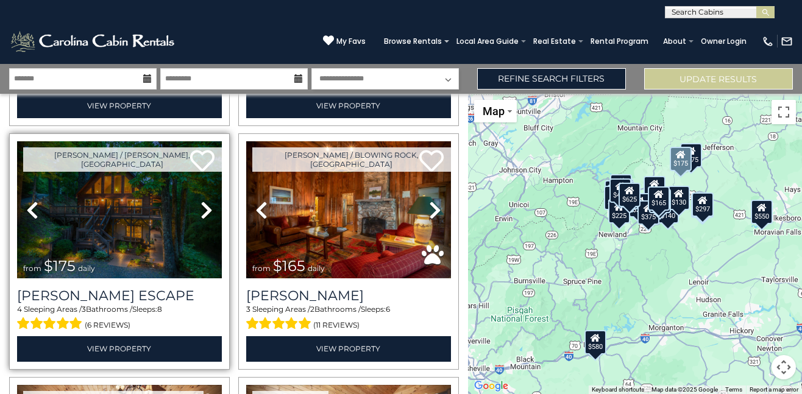
click at [204, 212] on icon at bounding box center [207, 211] width 12 height 20
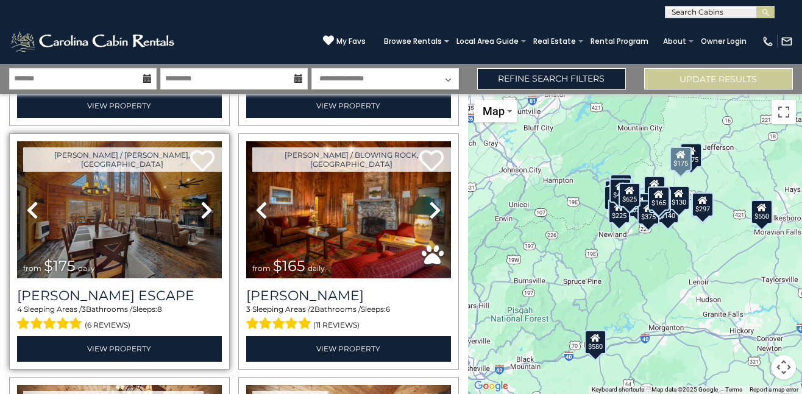
click at [204, 212] on icon at bounding box center [207, 211] width 12 height 20
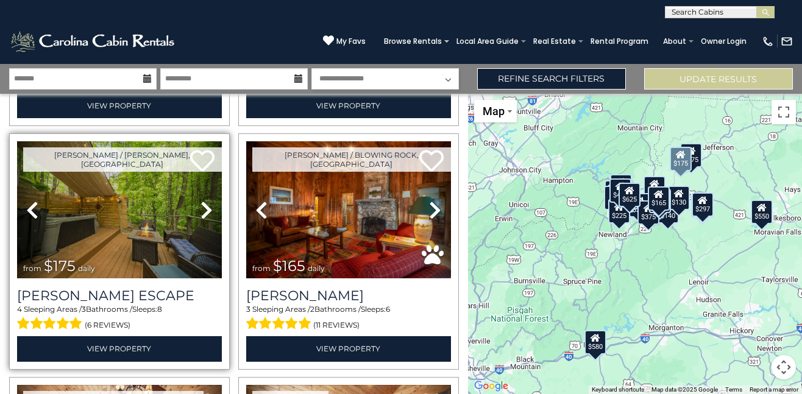
click at [204, 212] on icon at bounding box center [207, 211] width 12 height 20
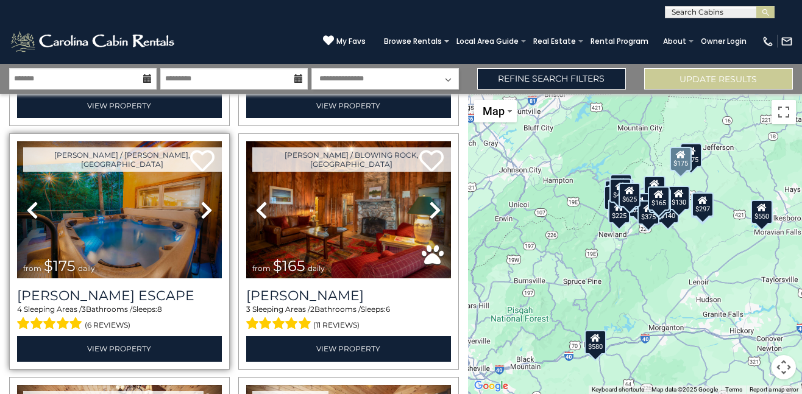
click at [204, 212] on icon at bounding box center [207, 211] width 12 height 20
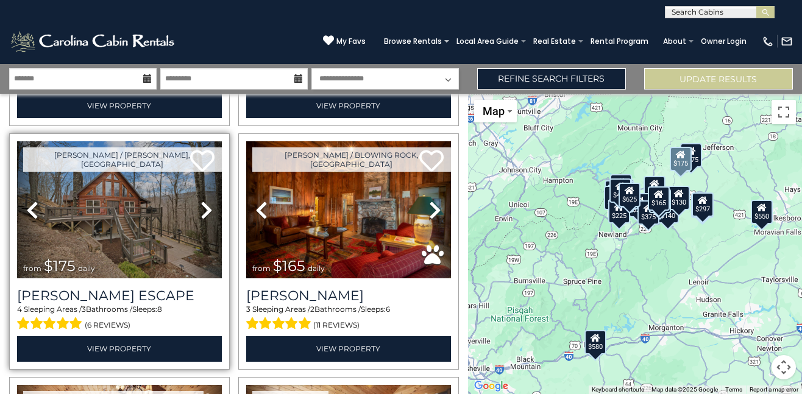
click at [204, 212] on icon at bounding box center [207, 211] width 12 height 20
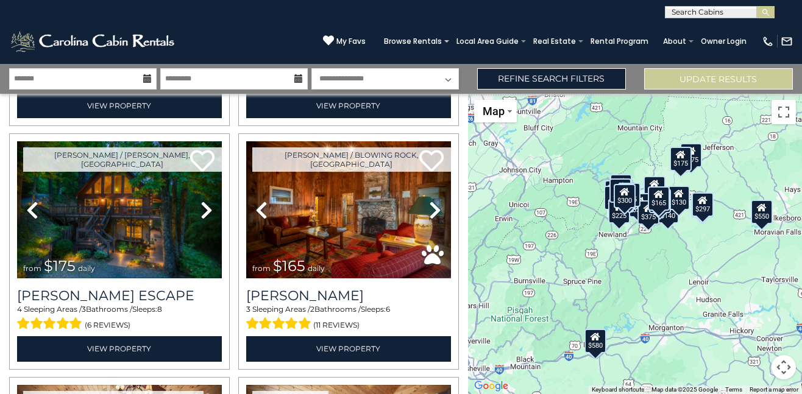
click at [290, 50] on div "[PHONE_NUMBER] My Favs Browse Rentals Local Area Guide Activities & Attractions…" at bounding box center [401, 41] width 802 height 46
click at [211, 40] on div "[PHONE_NUMBER] My Favs Browse Rentals Local Area Guide Activities & Attractions…" at bounding box center [401, 41] width 802 height 46
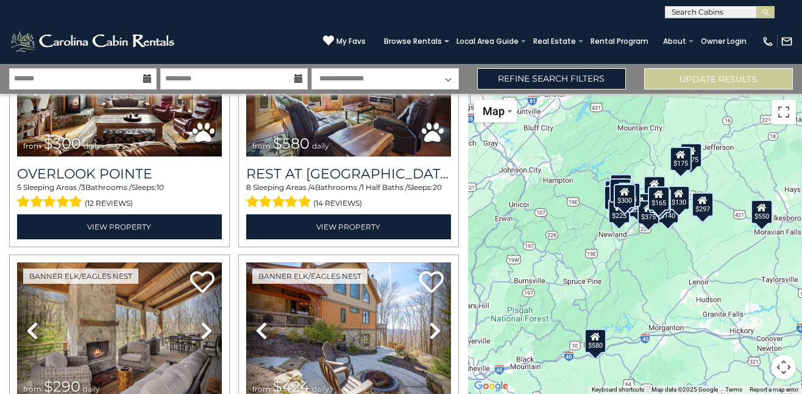
scroll to position [745, 0]
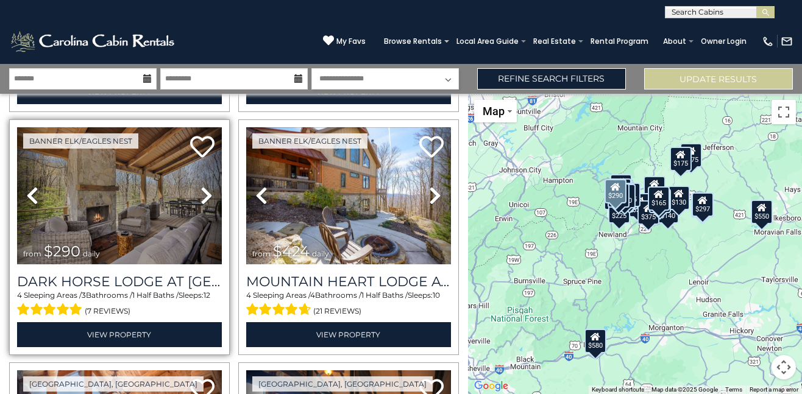
click at [201, 189] on icon at bounding box center [207, 196] width 12 height 20
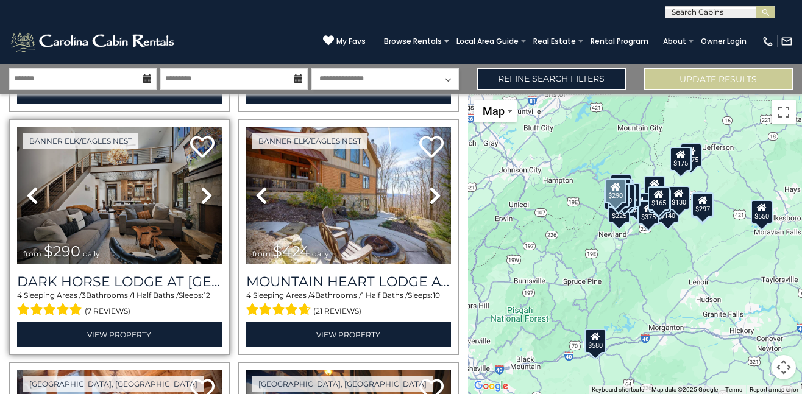
click at [201, 189] on icon at bounding box center [207, 196] width 12 height 20
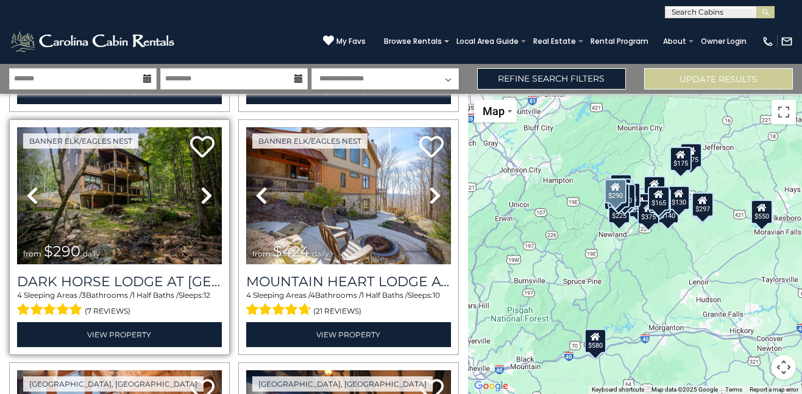
click at [201, 189] on icon at bounding box center [207, 196] width 12 height 20
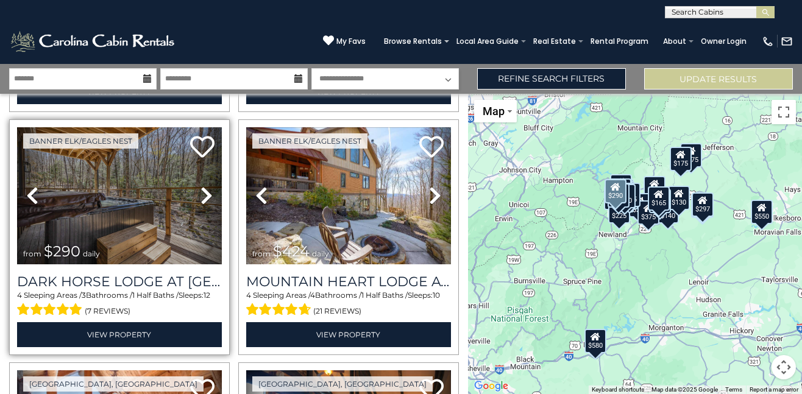
click at [201, 189] on icon at bounding box center [207, 196] width 12 height 20
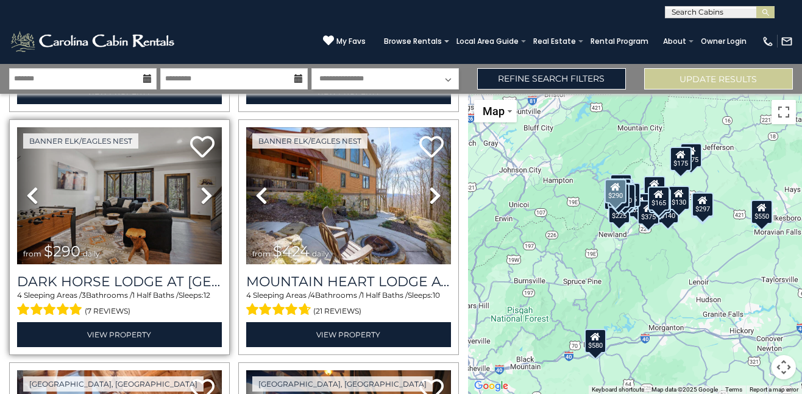
click at [201, 189] on icon at bounding box center [207, 196] width 12 height 20
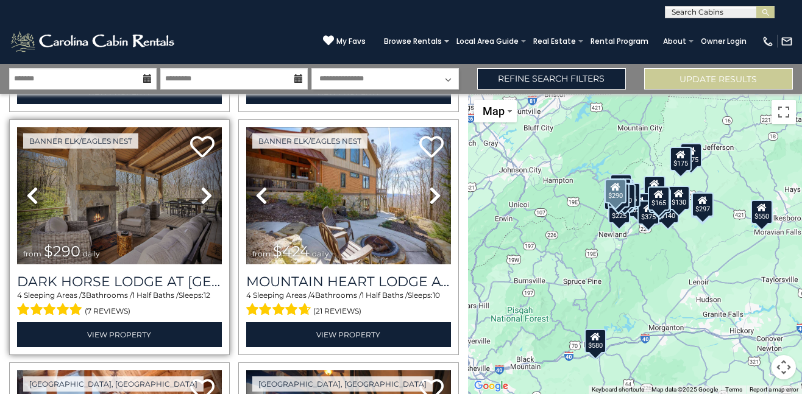
click at [201, 189] on icon at bounding box center [207, 196] width 12 height 20
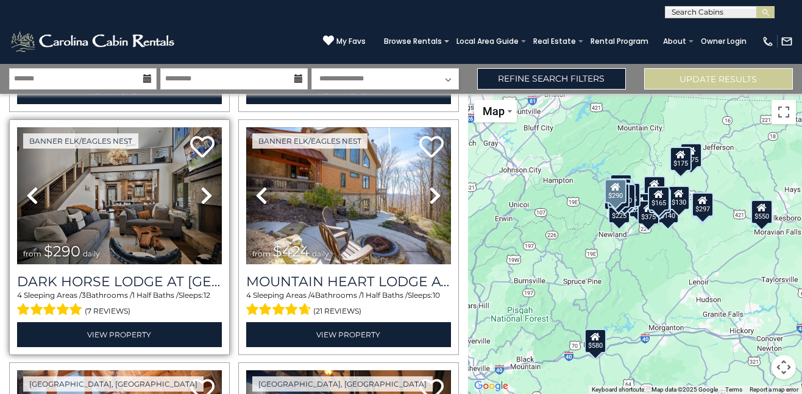
click at [201, 189] on icon at bounding box center [207, 196] width 12 height 20
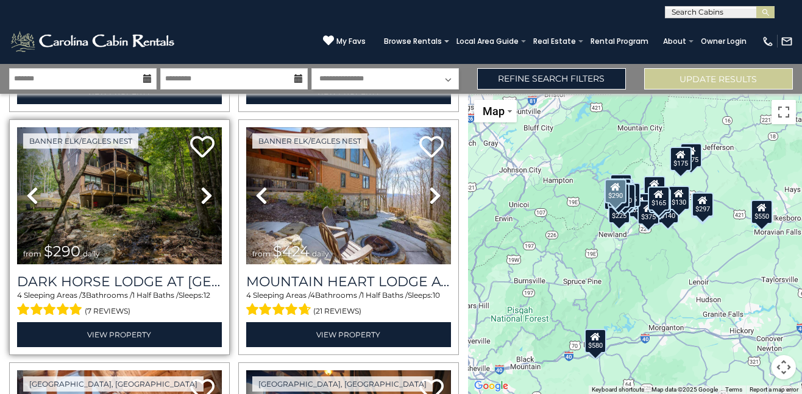
click at [201, 189] on icon at bounding box center [207, 196] width 12 height 20
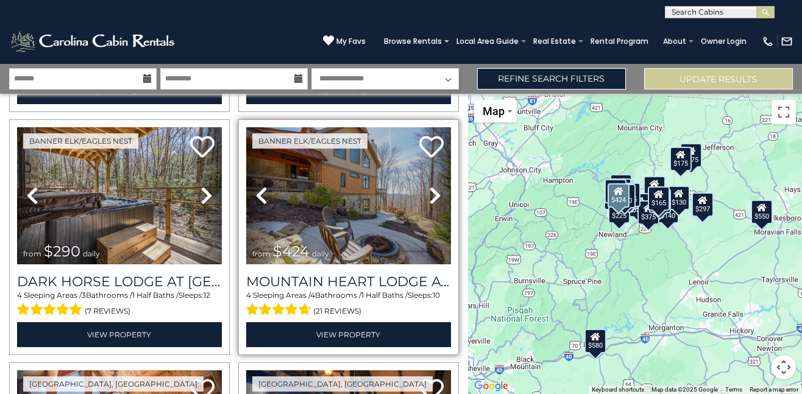
click at [432, 191] on icon at bounding box center [435, 196] width 12 height 20
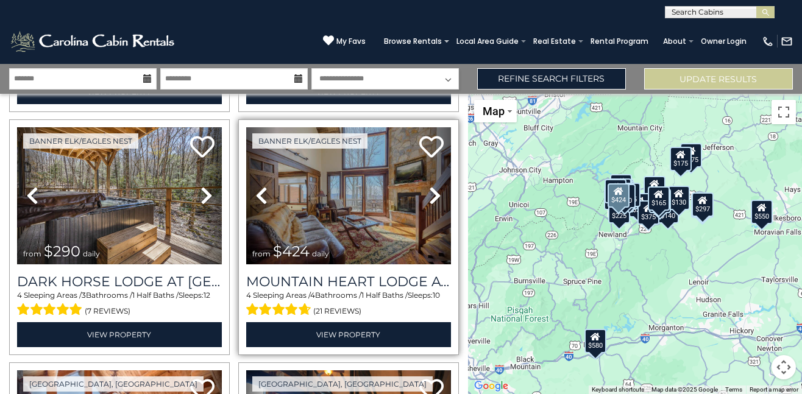
click at [432, 191] on icon at bounding box center [435, 196] width 12 height 20
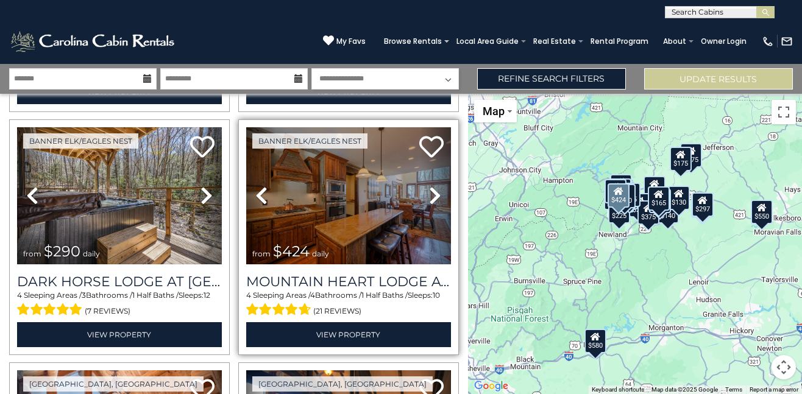
click at [432, 191] on icon at bounding box center [435, 196] width 12 height 20
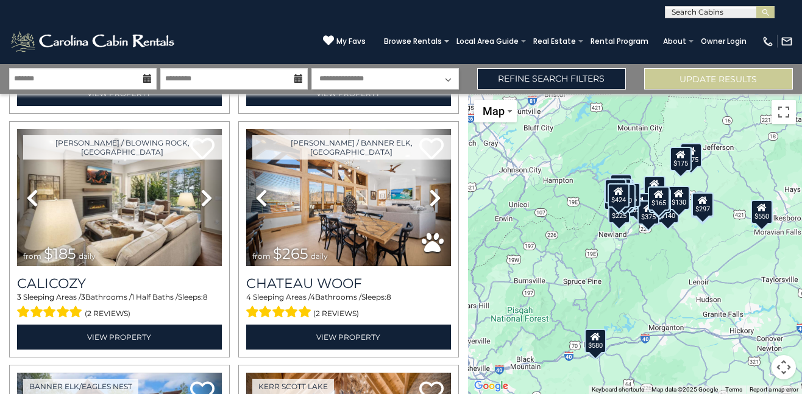
scroll to position [1246, 0]
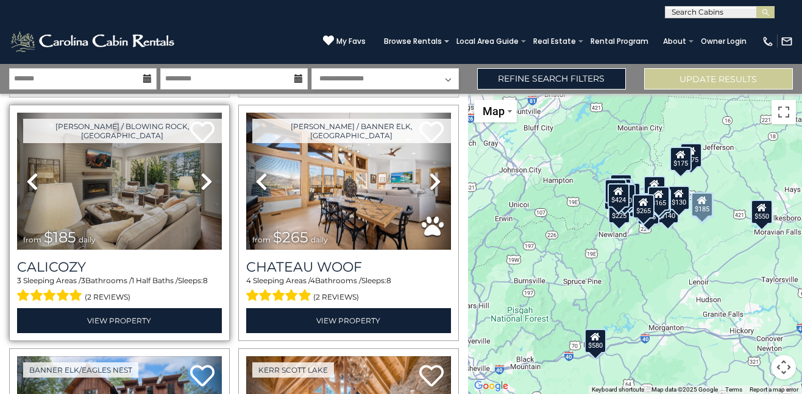
click at [203, 174] on icon at bounding box center [207, 182] width 12 height 20
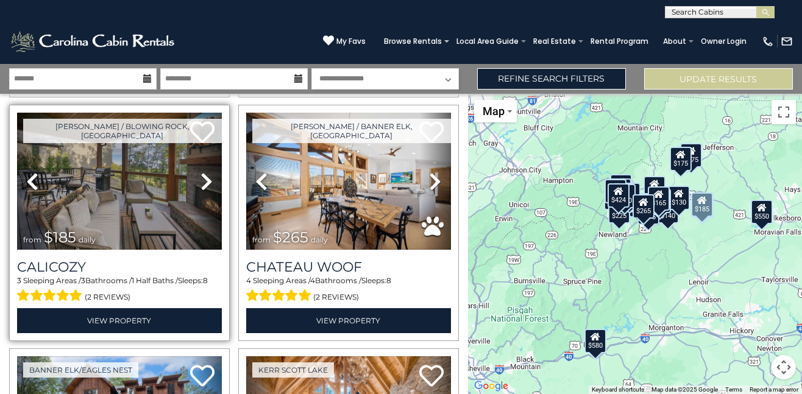
click at [203, 174] on icon at bounding box center [207, 182] width 12 height 20
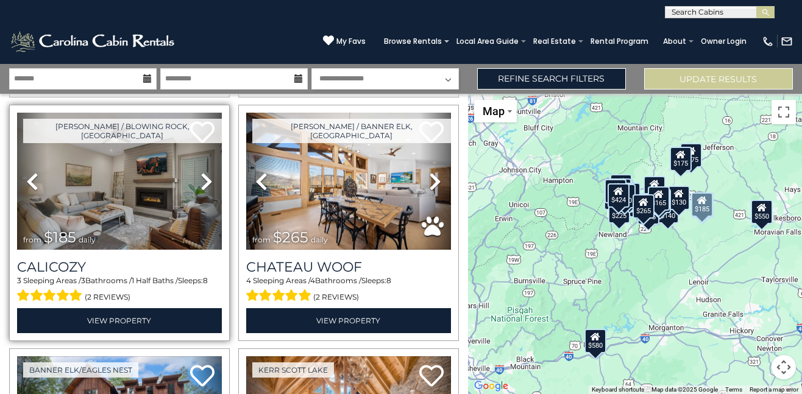
click at [203, 174] on icon at bounding box center [207, 182] width 12 height 20
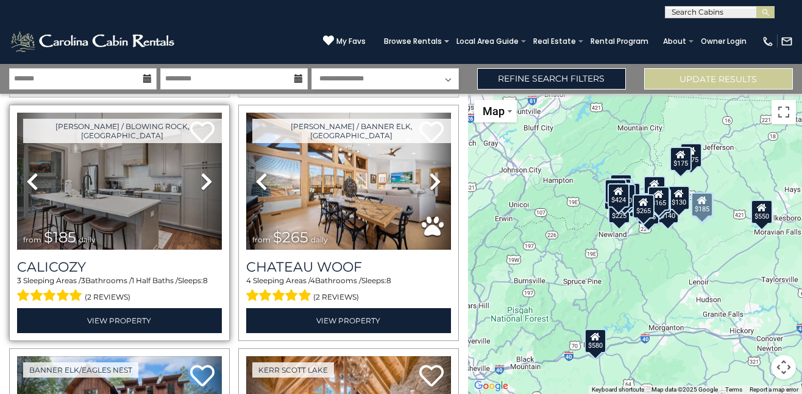
click at [203, 174] on icon at bounding box center [207, 182] width 12 height 20
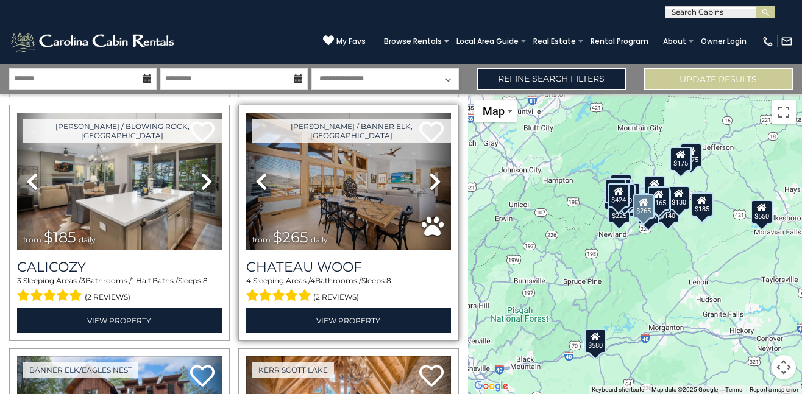
click at [429, 175] on icon at bounding box center [435, 182] width 12 height 20
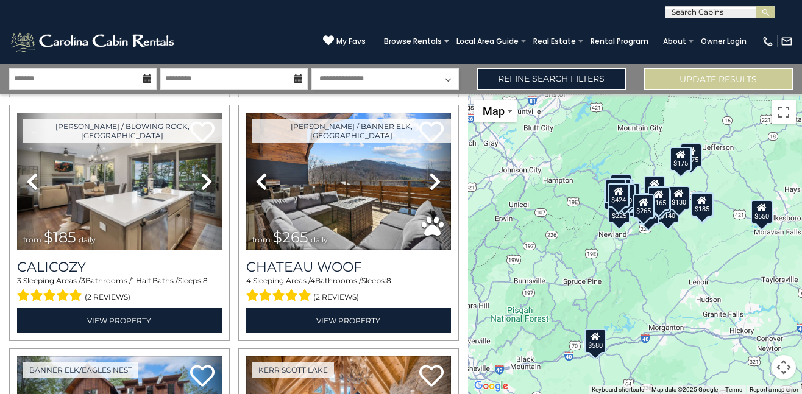
drag, startPoint x: 425, startPoint y: 175, endPoint x: 247, endPoint y: 10, distance: 243.3
click at [247, 10] on div "**********" at bounding box center [401, 9] width 802 height 18
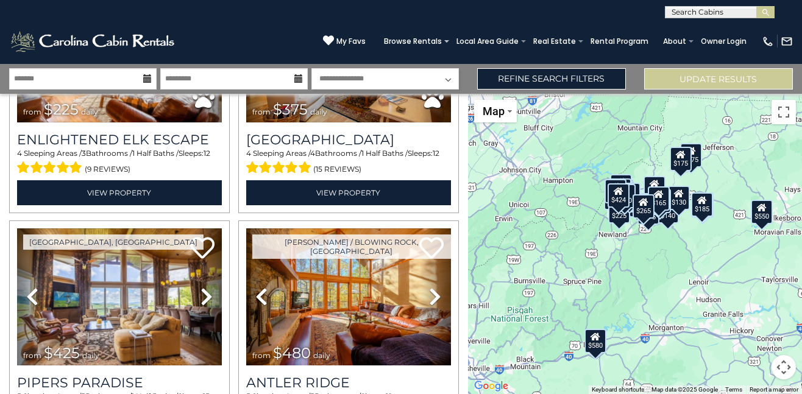
scroll to position [3427, 0]
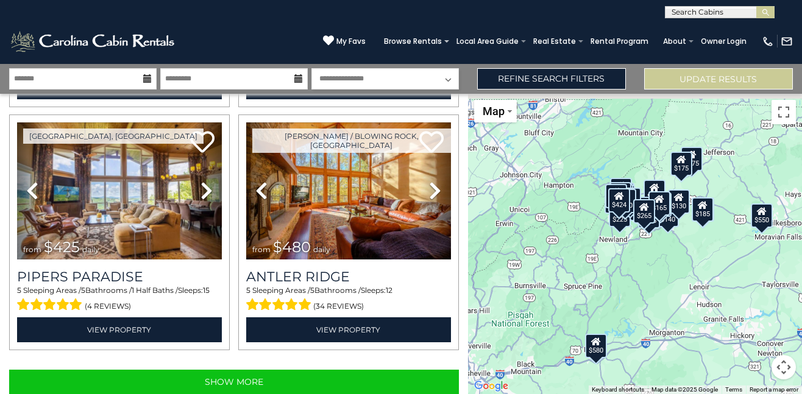
click at [464, 377] on div "**********" at bounding box center [401, 229] width 802 height 330
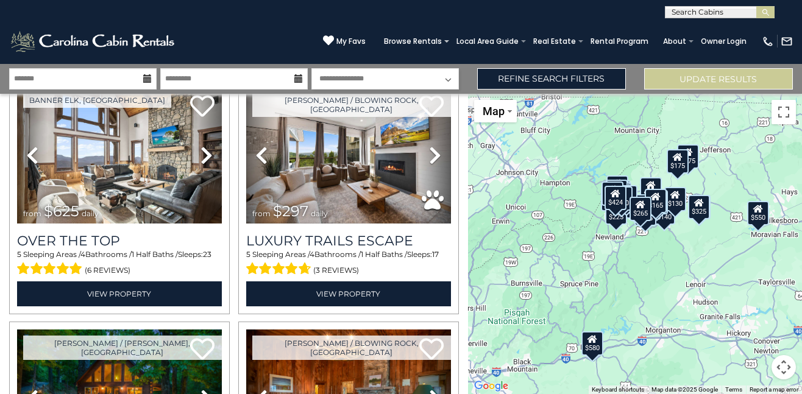
scroll to position [0, 0]
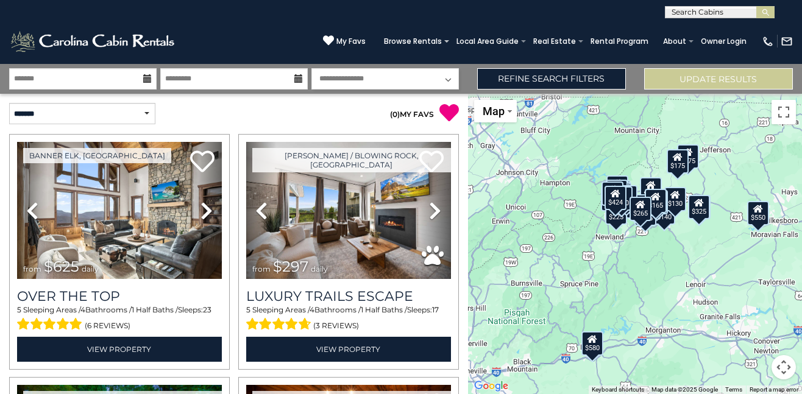
click at [336, 113] on p "( 0 ) MY FAVS" at bounding box center [346, 113] width 225 height 20
drag, startPoint x: 336, startPoint y: 113, endPoint x: 265, endPoint y: 102, distance: 72.8
click at [265, 102] on div "( 0 ) MY FAVS" at bounding box center [351, 108] width 234 height 29
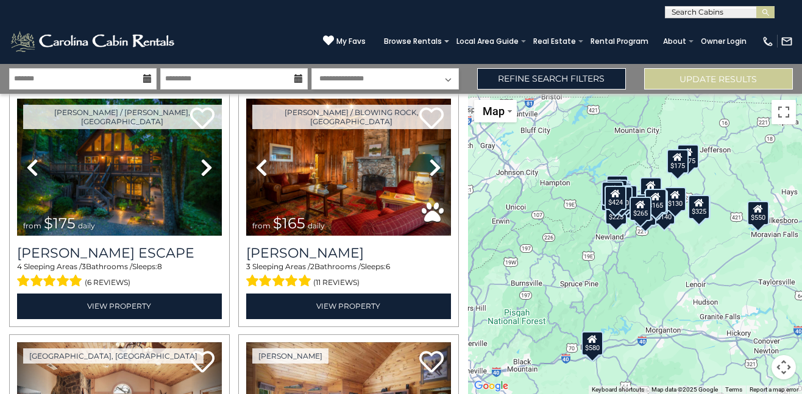
scroll to position [294, 0]
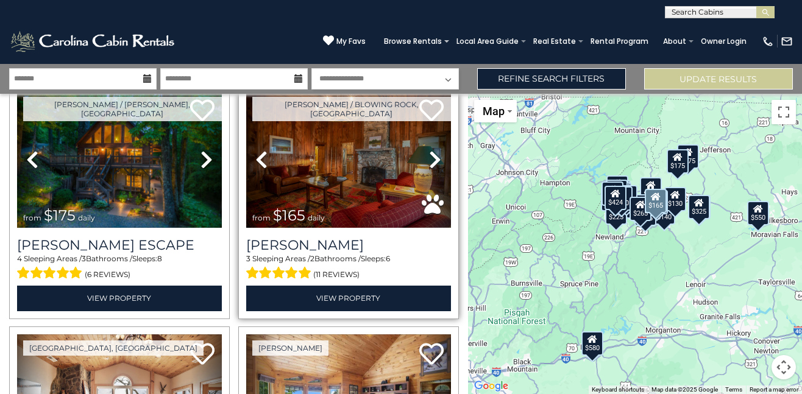
click at [429, 155] on icon at bounding box center [435, 160] width 12 height 20
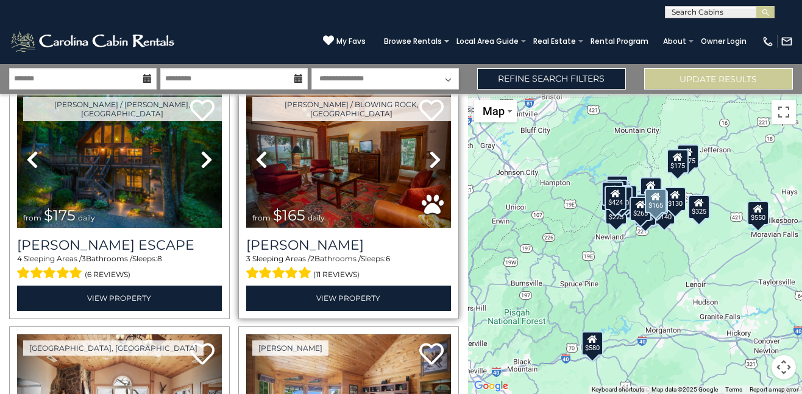
click at [429, 155] on icon at bounding box center [435, 160] width 12 height 20
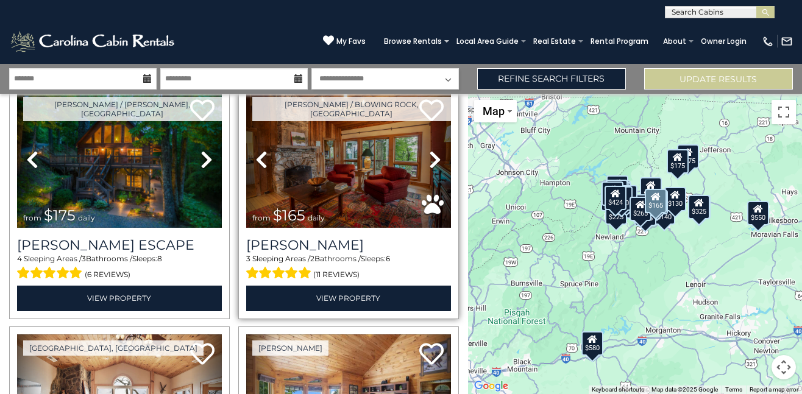
click at [429, 155] on icon at bounding box center [435, 160] width 12 height 20
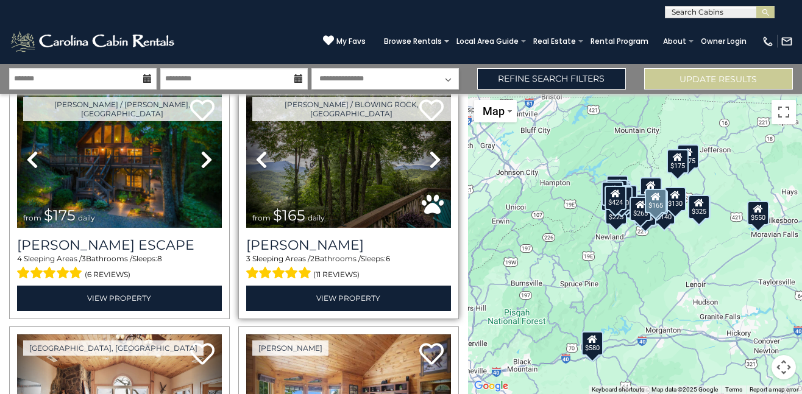
click at [429, 155] on icon at bounding box center [435, 160] width 12 height 20
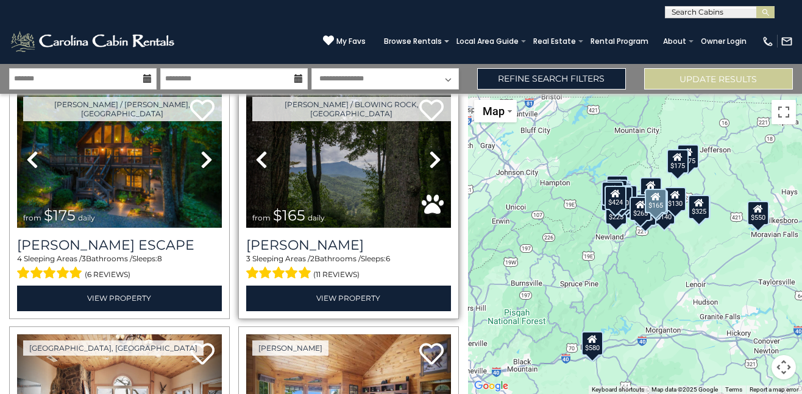
click at [429, 155] on icon at bounding box center [435, 160] width 12 height 20
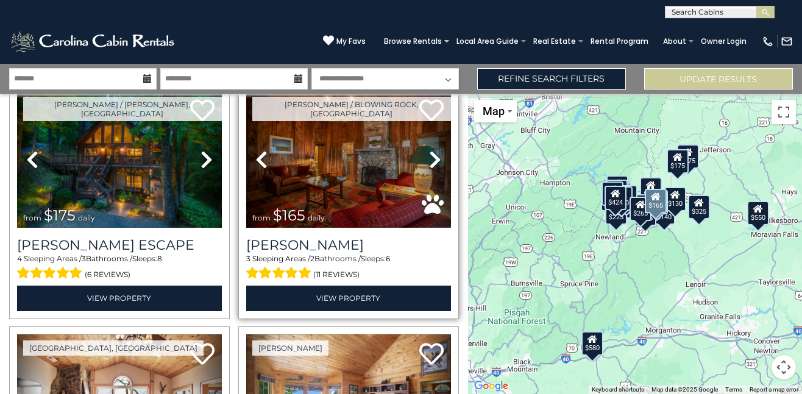
click at [429, 155] on icon at bounding box center [435, 160] width 12 height 20
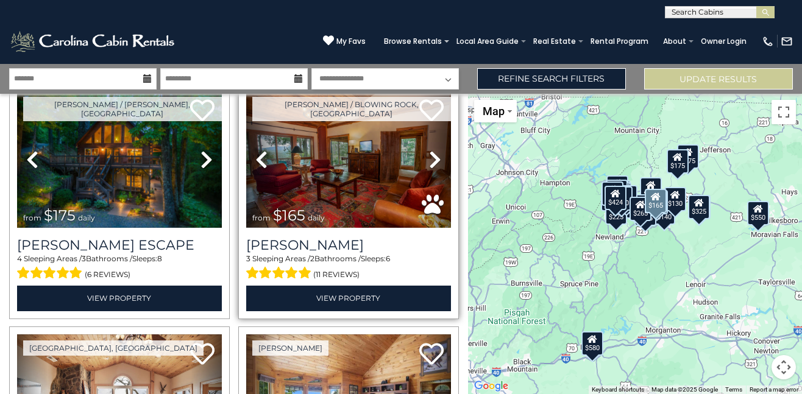
click at [429, 155] on icon at bounding box center [435, 160] width 12 height 20
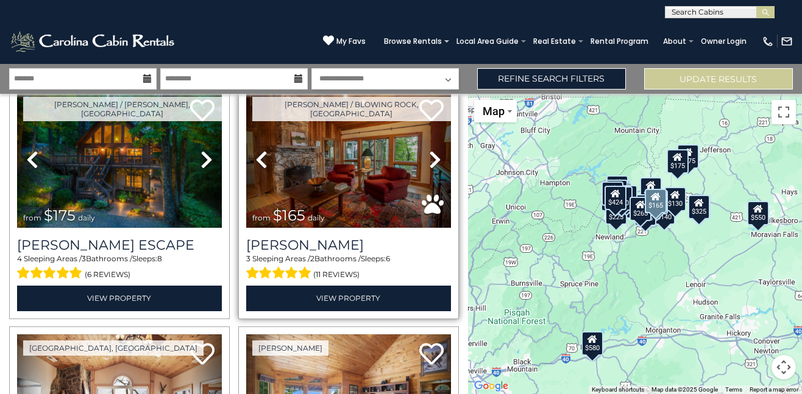
click at [429, 155] on icon at bounding box center [435, 160] width 12 height 20
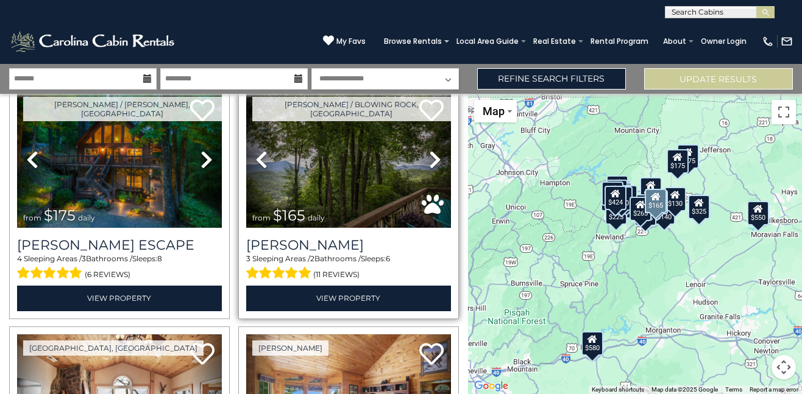
click at [429, 155] on icon at bounding box center [435, 160] width 12 height 20
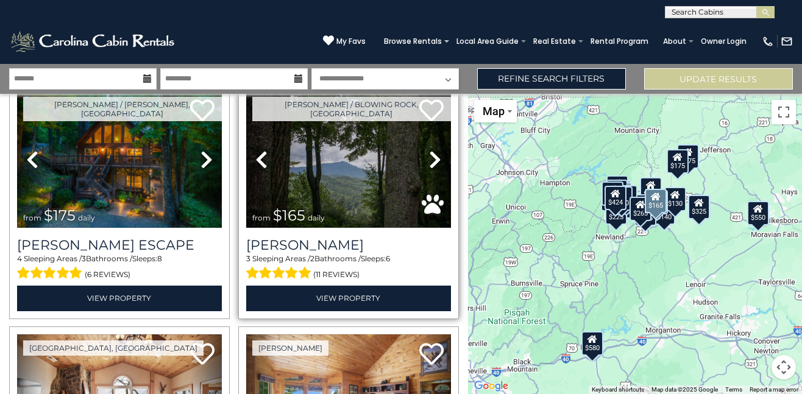
click at [429, 155] on icon at bounding box center [435, 160] width 12 height 20
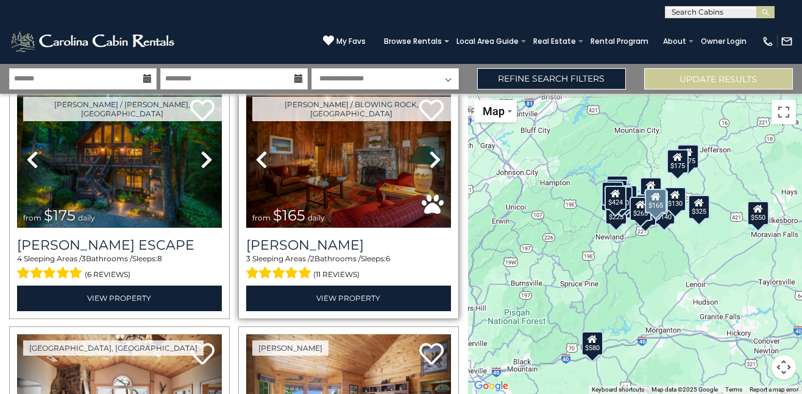
click at [429, 155] on icon at bounding box center [435, 160] width 12 height 20
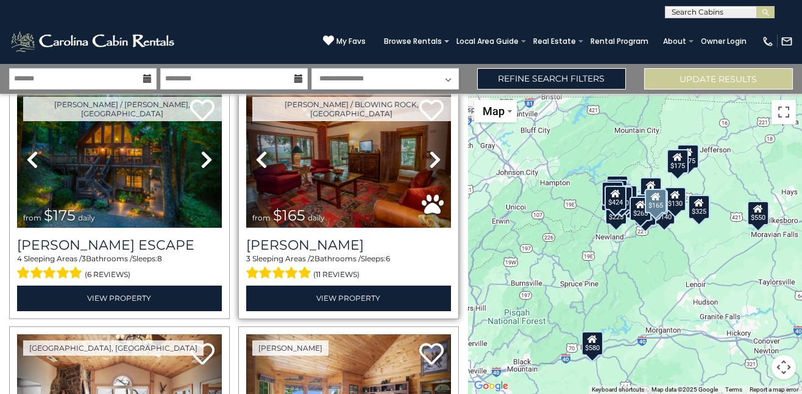
click at [429, 155] on icon at bounding box center [435, 160] width 12 height 20
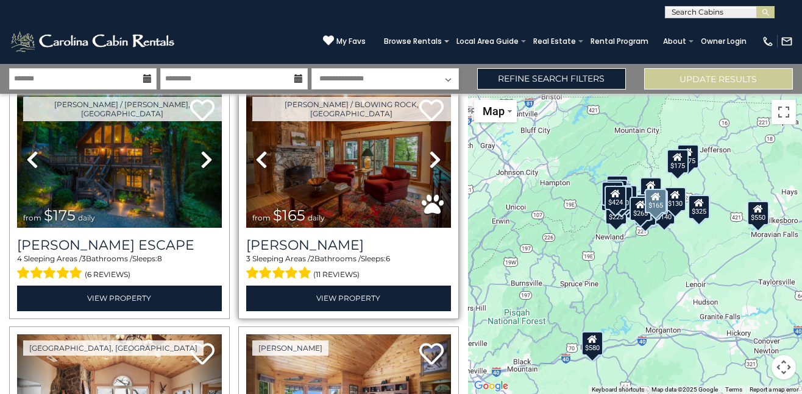
click at [429, 155] on icon at bounding box center [435, 160] width 12 height 20
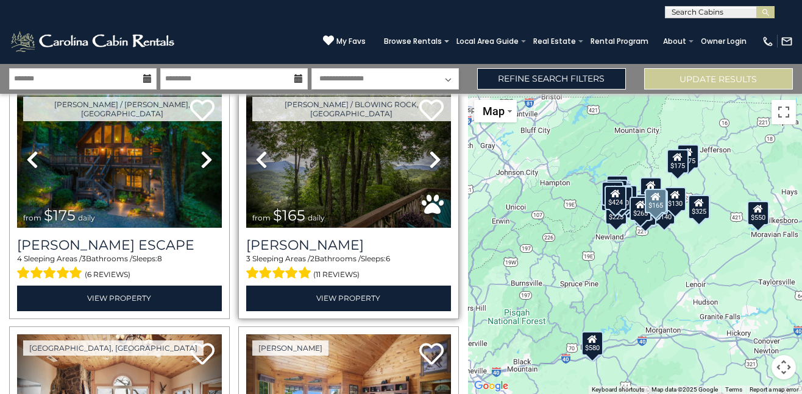
click at [429, 155] on icon at bounding box center [435, 160] width 12 height 20
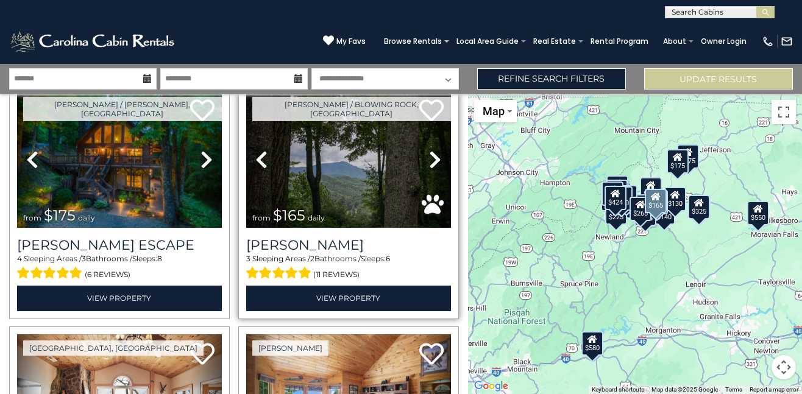
click at [429, 155] on icon at bounding box center [435, 160] width 12 height 20
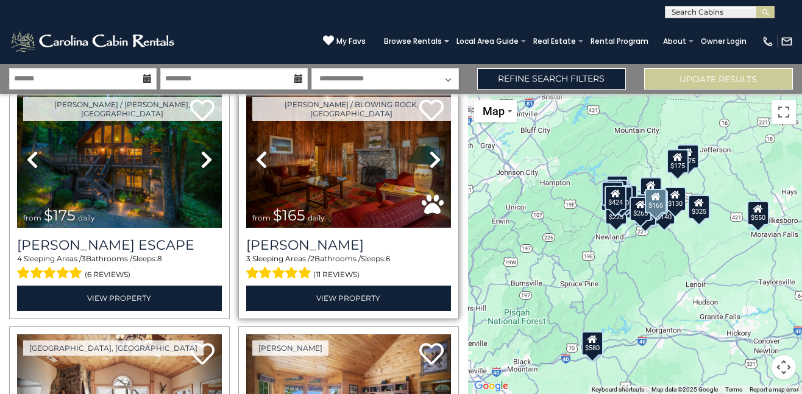
click at [429, 155] on icon at bounding box center [435, 160] width 12 height 20
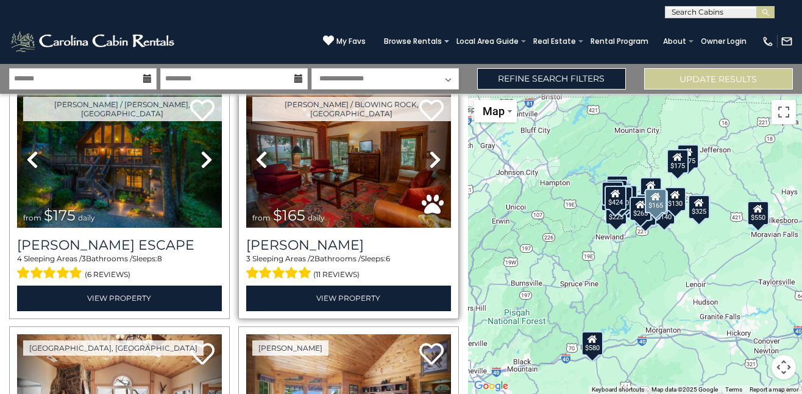
click at [429, 155] on icon at bounding box center [435, 160] width 12 height 20
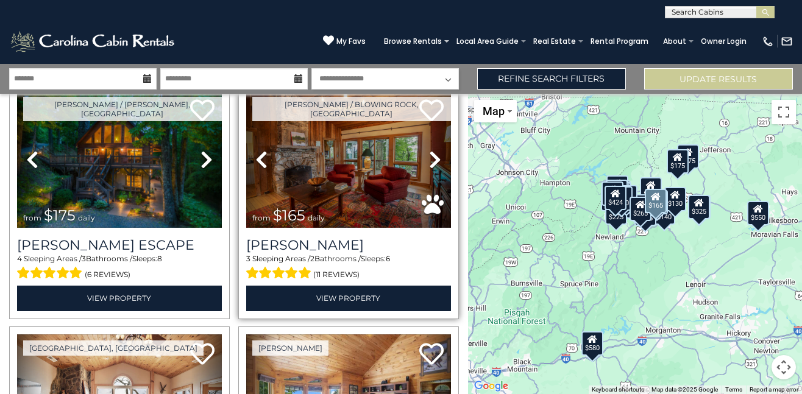
click at [429, 155] on icon at bounding box center [435, 160] width 12 height 20
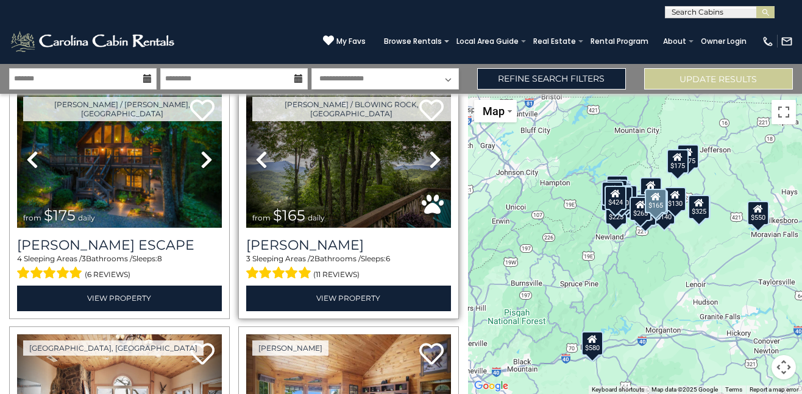
click at [429, 155] on icon at bounding box center [435, 160] width 12 height 20
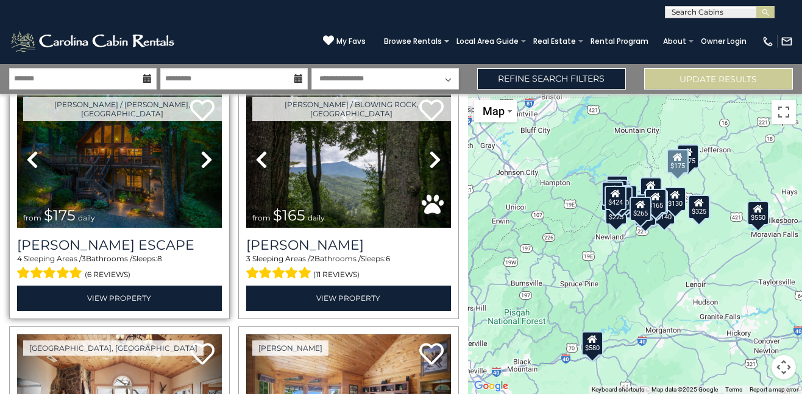
click at [202, 153] on icon at bounding box center [207, 160] width 12 height 20
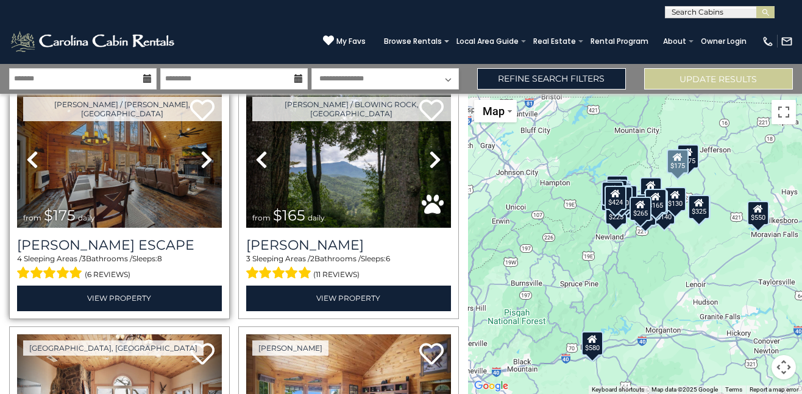
click at [202, 153] on icon at bounding box center [207, 160] width 12 height 20
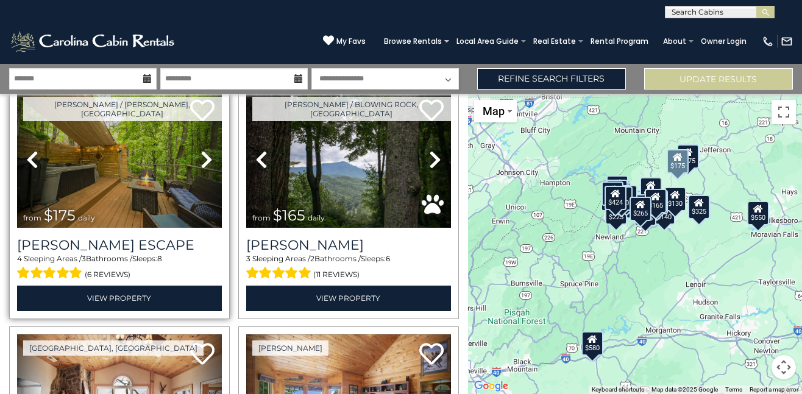
click at [202, 153] on icon at bounding box center [207, 160] width 12 height 20
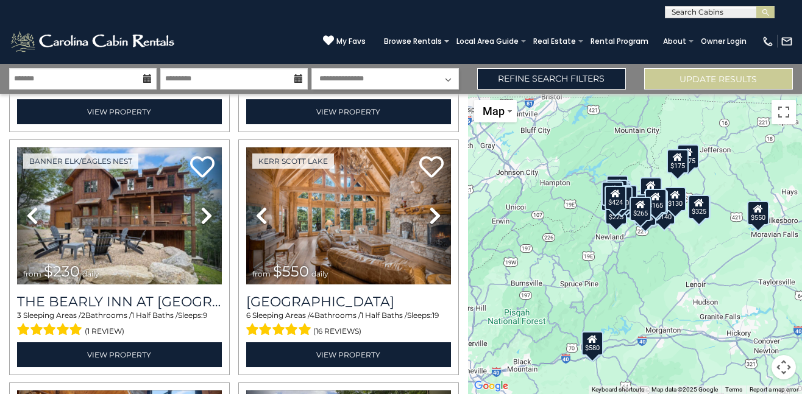
scroll to position [1495, 0]
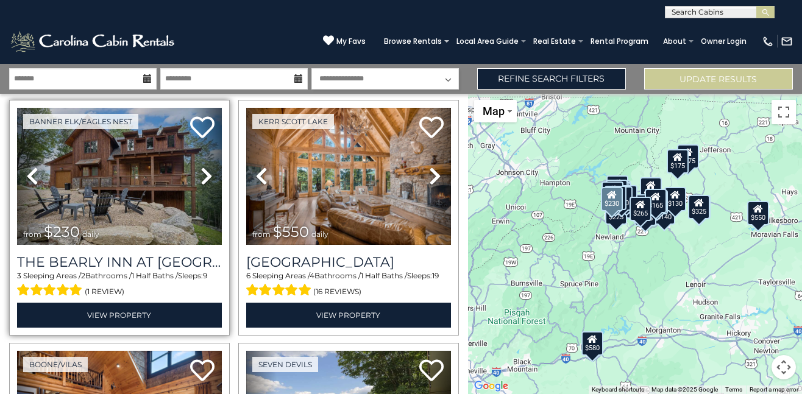
click at [202, 166] on icon at bounding box center [207, 176] width 12 height 20
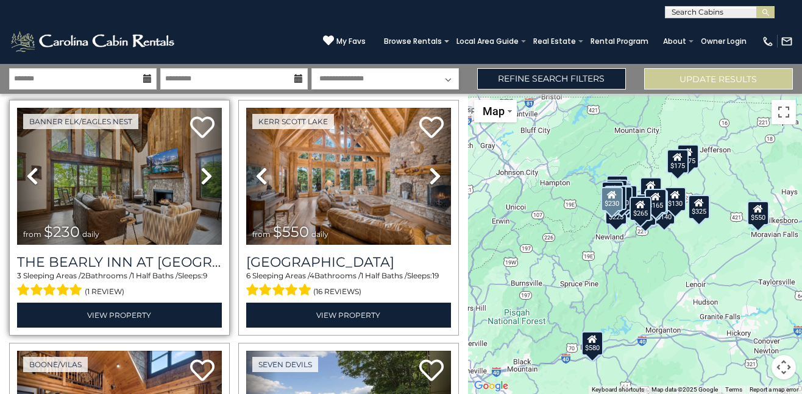
click at [202, 166] on icon at bounding box center [207, 176] width 12 height 20
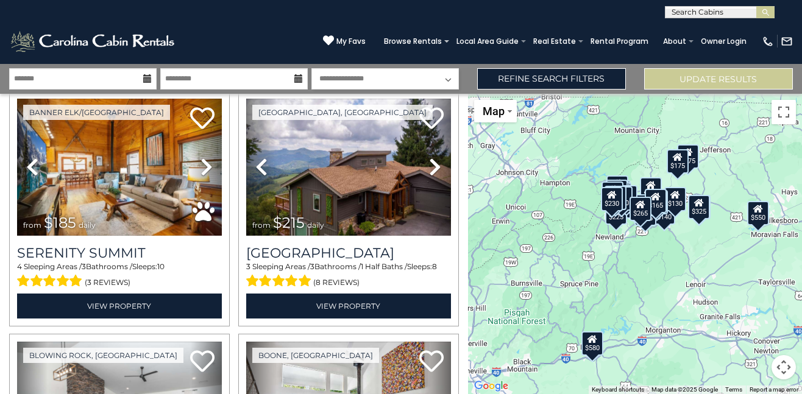
scroll to position [2186, 0]
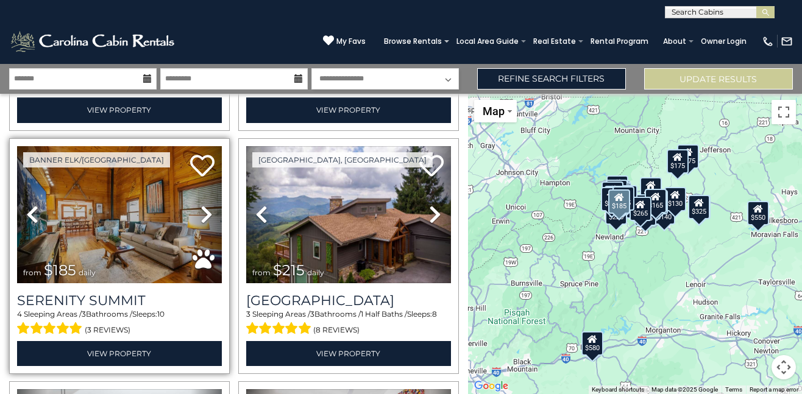
click at [202, 205] on icon at bounding box center [207, 215] width 12 height 20
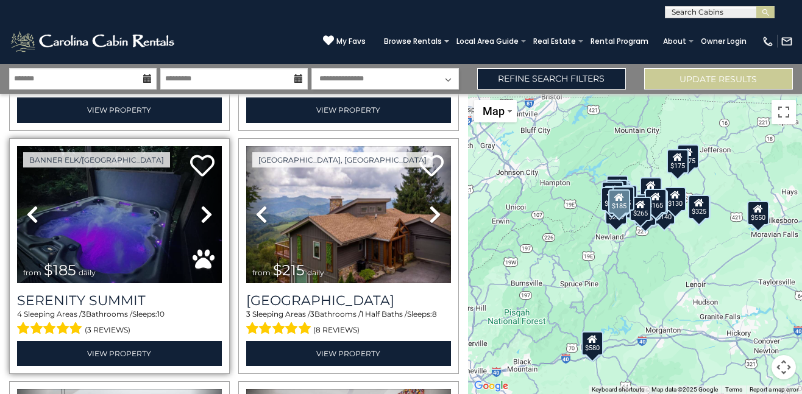
click at [202, 205] on icon at bounding box center [207, 215] width 12 height 20
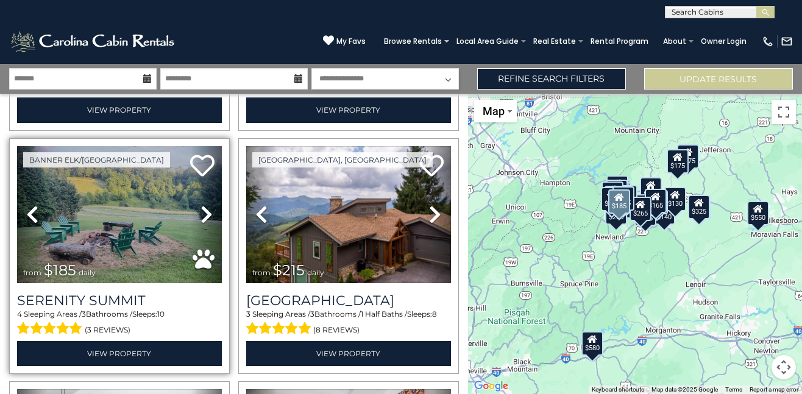
click at [202, 205] on icon at bounding box center [207, 215] width 12 height 20
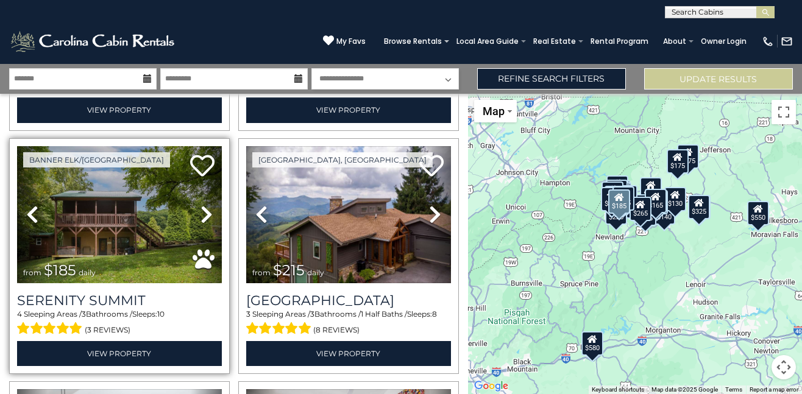
click at [202, 205] on icon at bounding box center [207, 215] width 12 height 20
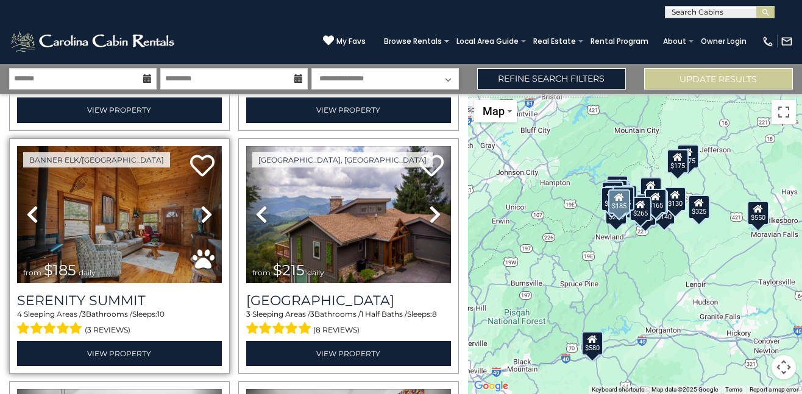
click at [202, 205] on icon at bounding box center [207, 215] width 12 height 20
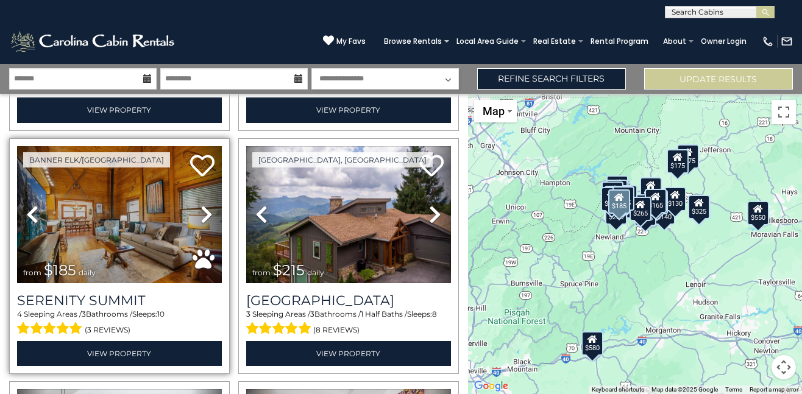
click at [202, 205] on icon at bounding box center [207, 215] width 12 height 20
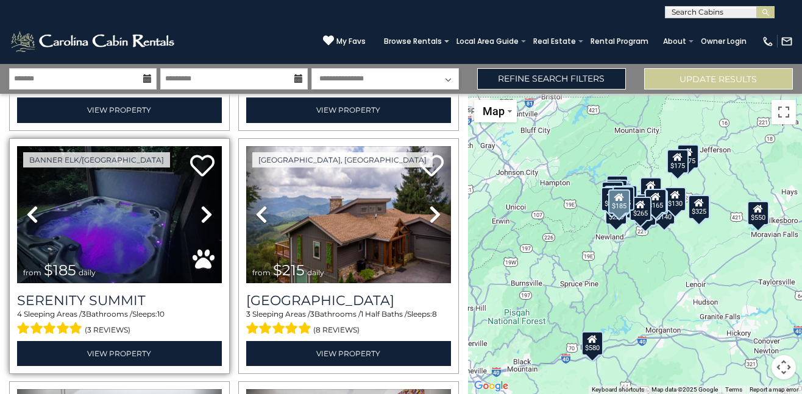
click at [202, 205] on icon at bounding box center [207, 215] width 12 height 20
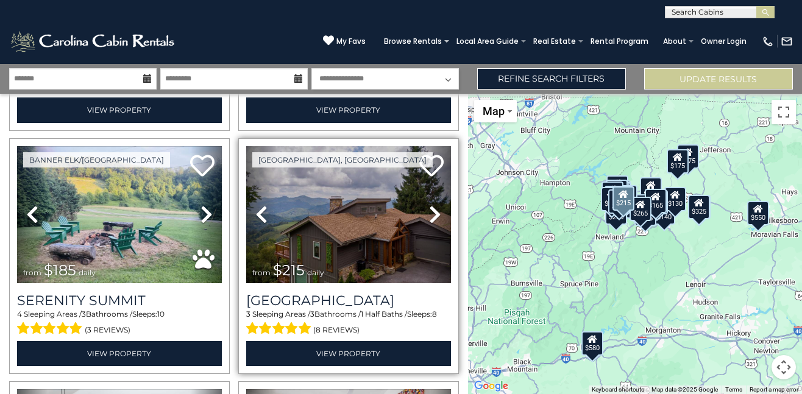
click at [429, 205] on icon at bounding box center [435, 215] width 12 height 20
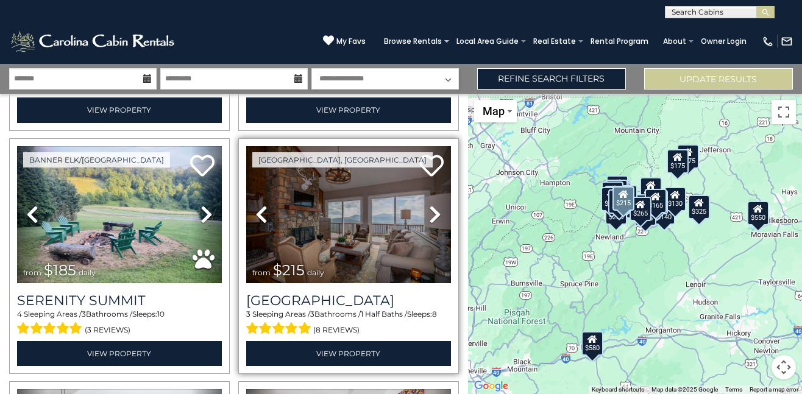
click at [429, 205] on icon at bounding box center [435, 215] width 12 height 20
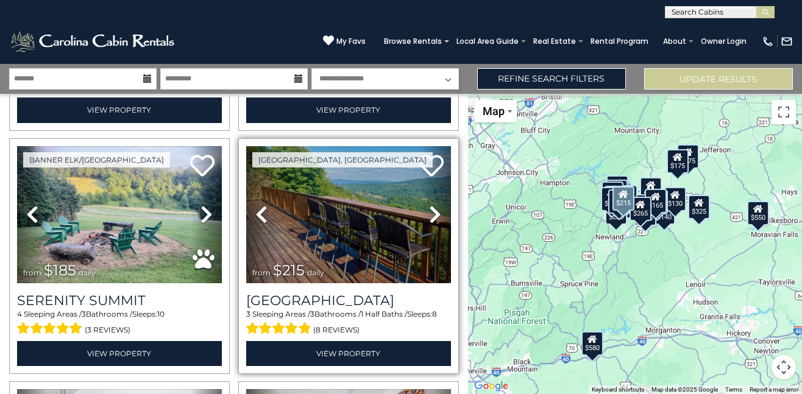
click at [429, 205] on icon at bounding box center [435, 215] width 12 height 20
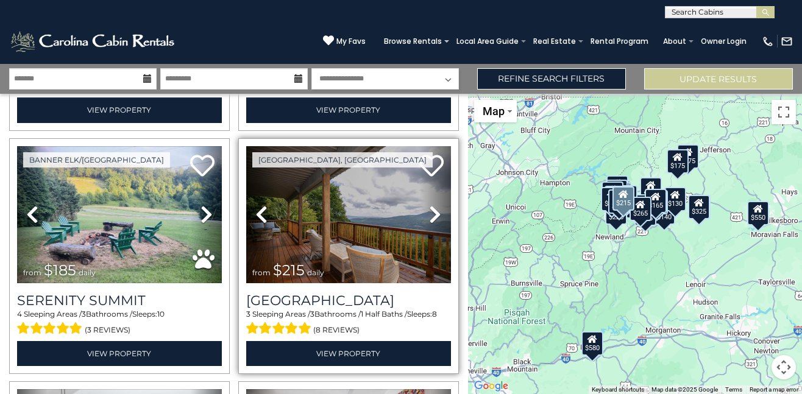
click at [429, 205] on icon at bounding box center [435, 215] width 12 height 20
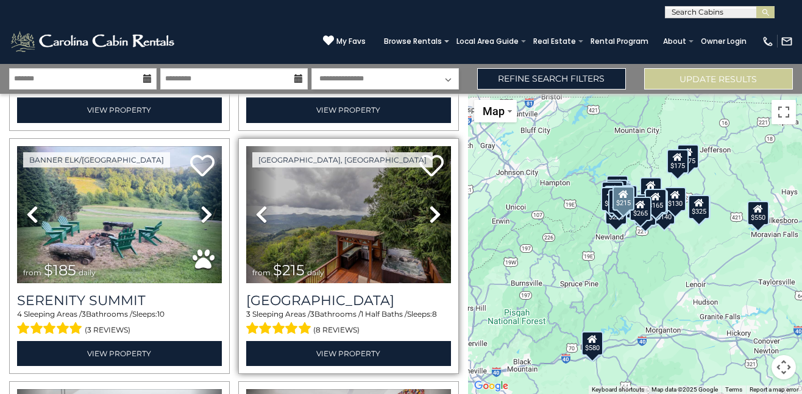
click at [429, 205] on icon at bounding box center [435, 215] width 12 height 20
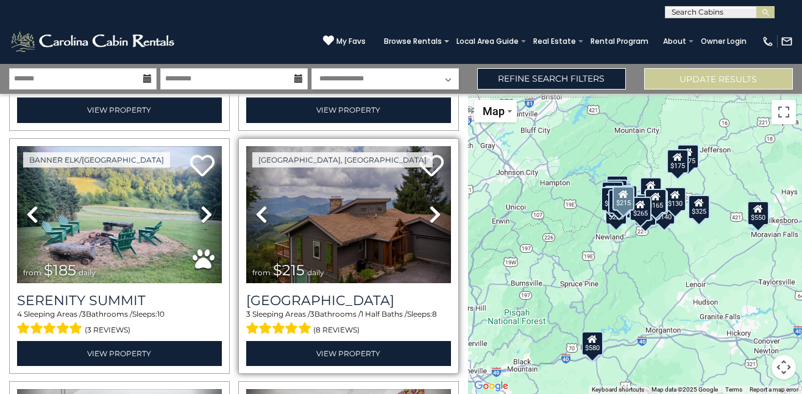
click at [429, 205] on icon at bounding box center [435, 215] width 12 height 20
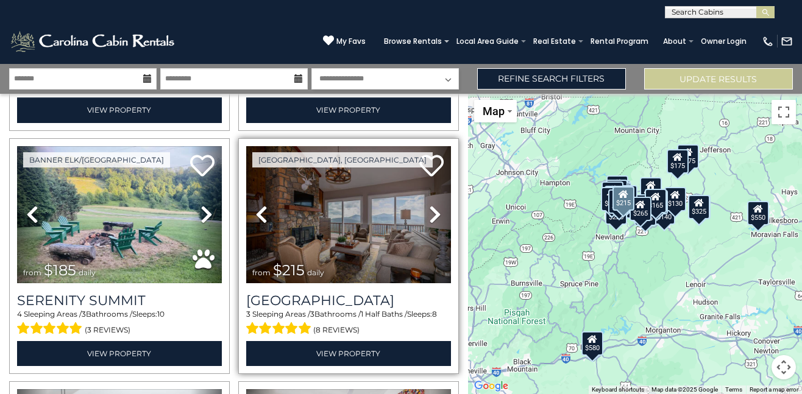
click at [429, 205] on icon at bounding box center [435, 215] width 12 height 20
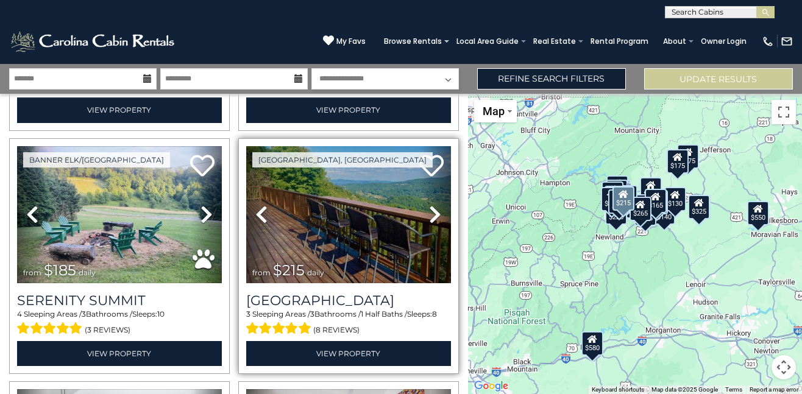
click at [429, 205] on icon at bounding box center [435, 215] width 12 height 20
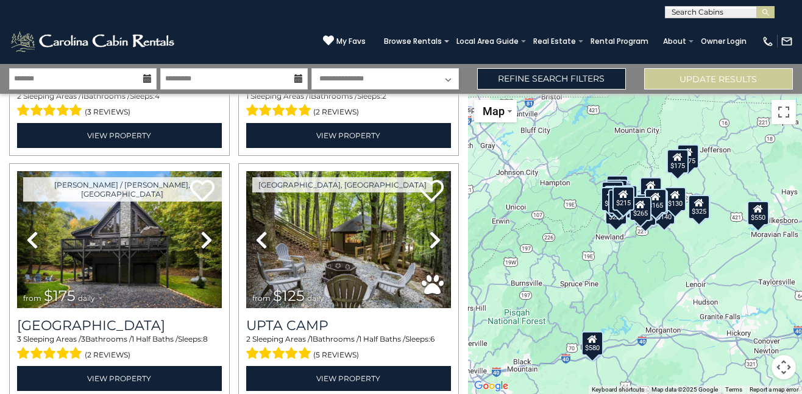
scroll to position [2672, 0]
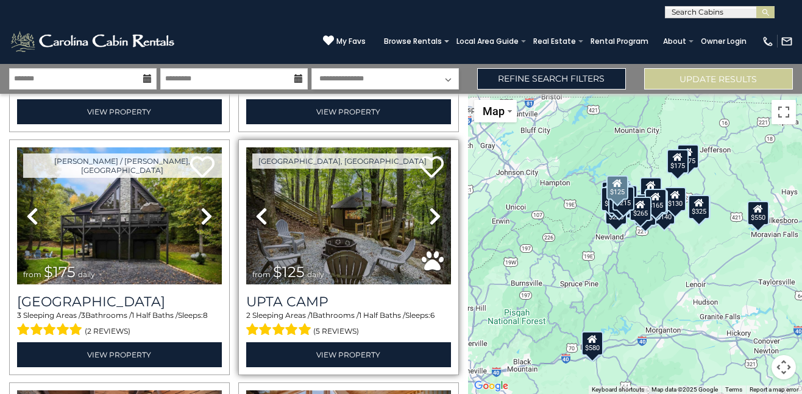
click at [432, 207] on icon at bounding box center [435, 217] width 12 height 20
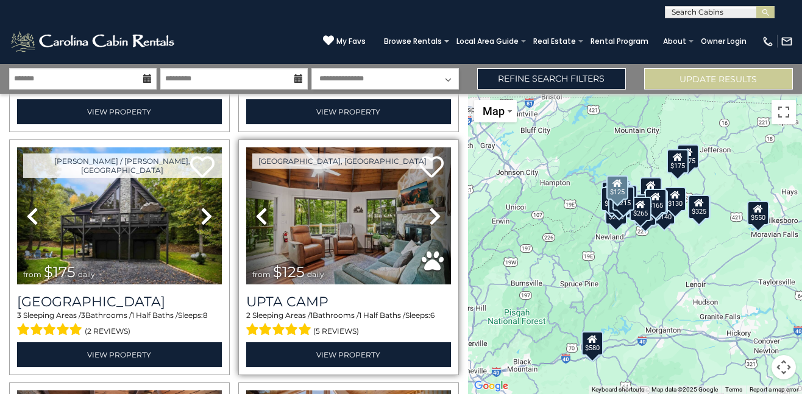
click at [432, 207] on icon at bounding box center [435, 217] width 12 height 20
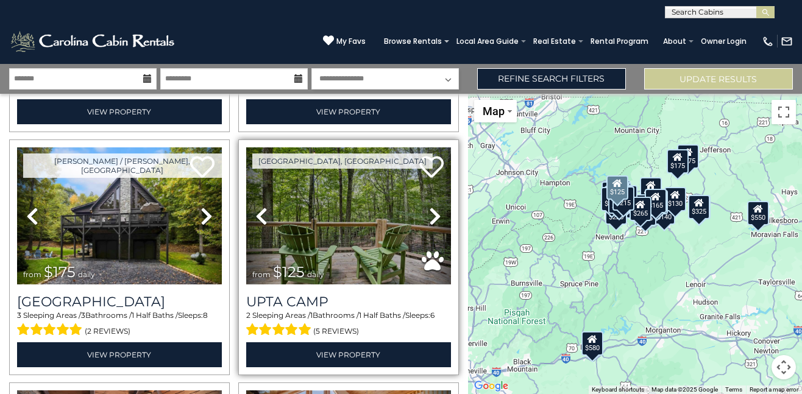
click at [432, 207] on icon at bounding box center [435, 217] width 12 height 20
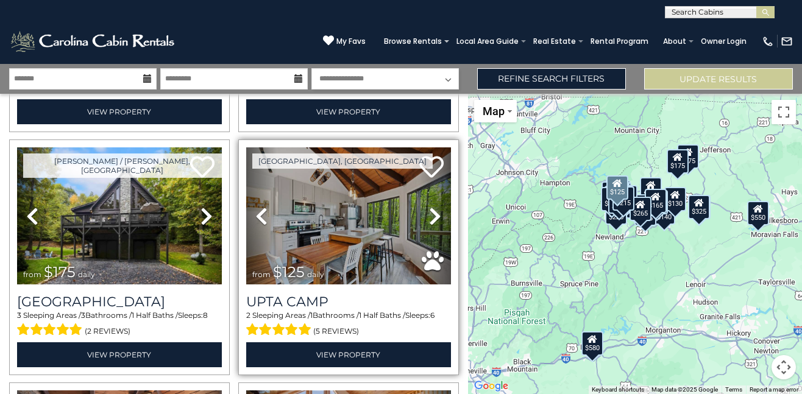
click at [432, 207] on icon at bounding box center [435, 217] width 12 height 20
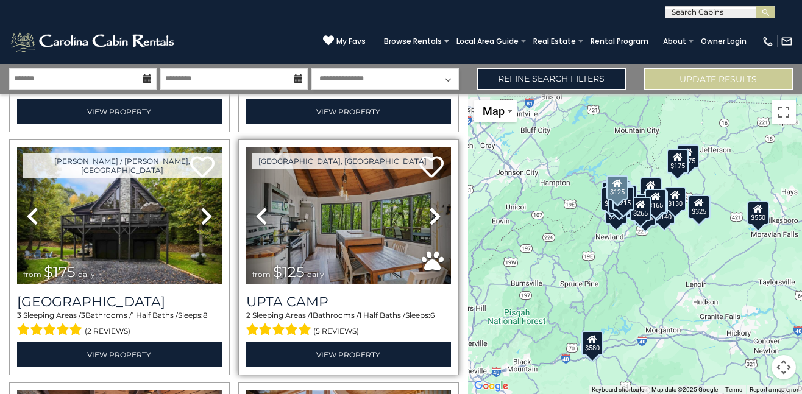
click at [432, 207] on icon at bounding box center [435, 217] width 12 height 20
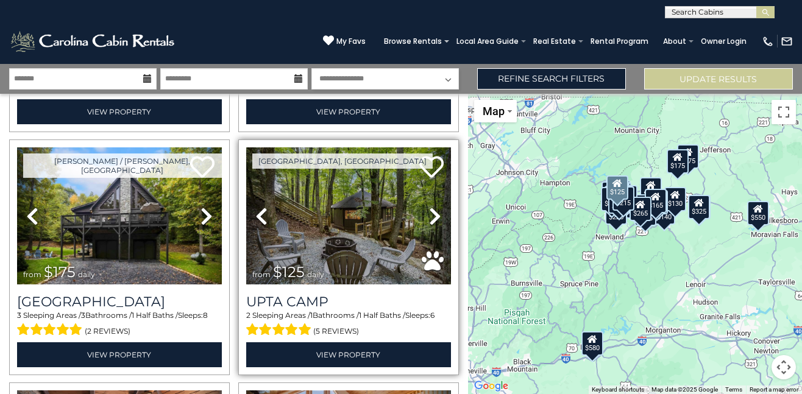
click at [432, 207] on icon at bounding box center [435, 217] width 12 height 20
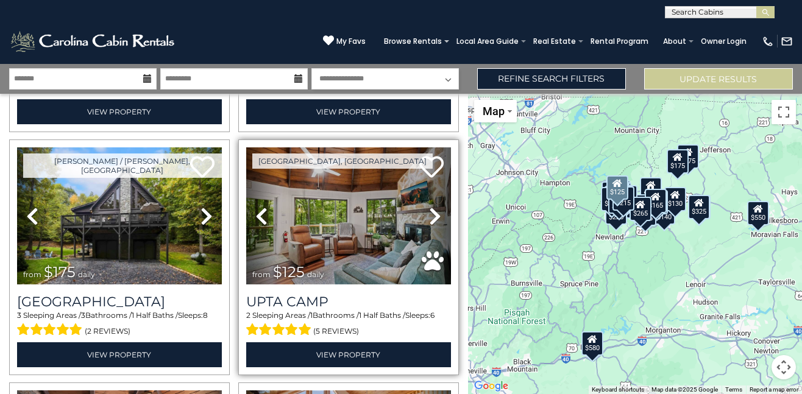
click at [432, 207] on icon at bounding box center [435, 217] width 12 height 20
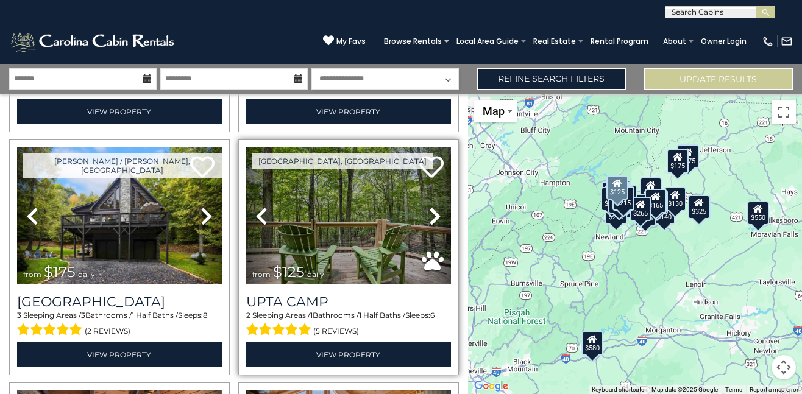
click at [432, 207] on icon at bounding box center [435, 217] width 12 height 20
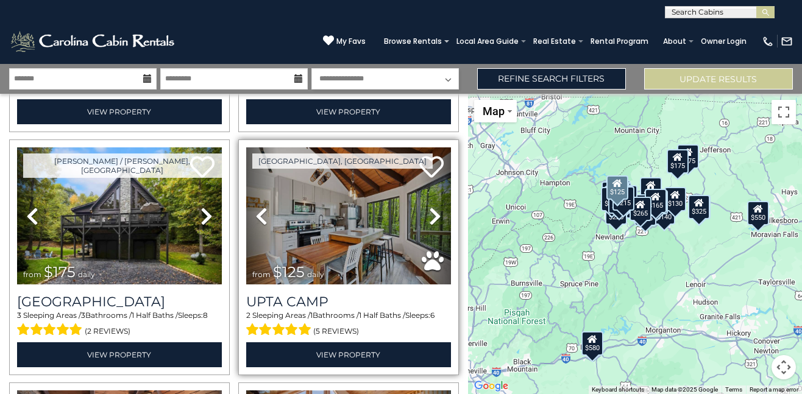
click at [432, 207] on icon at bounding box center [435, 217] width 12 height 20
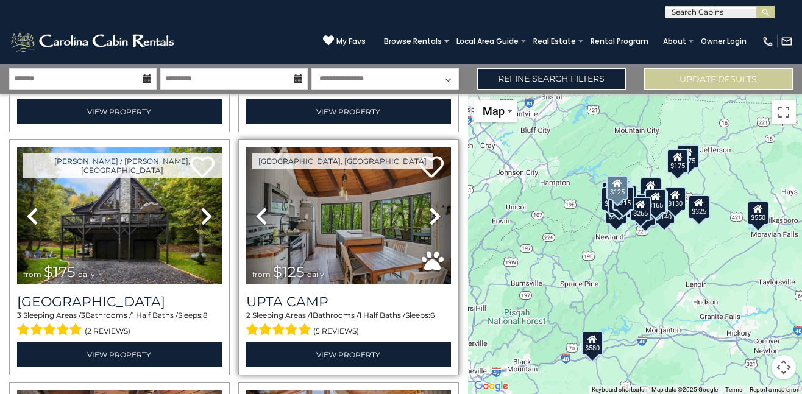
click at [432, 207] on icon at bounding box center [435, 217] width 12 height 20
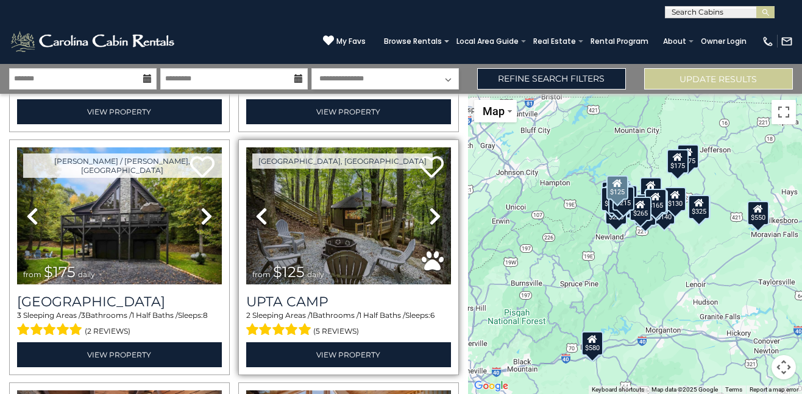
click at [432, 207] on icon at bounding box center [435, 217] width 12 height 20
